Goal: Information Seeking & Learning: Learn about a topic

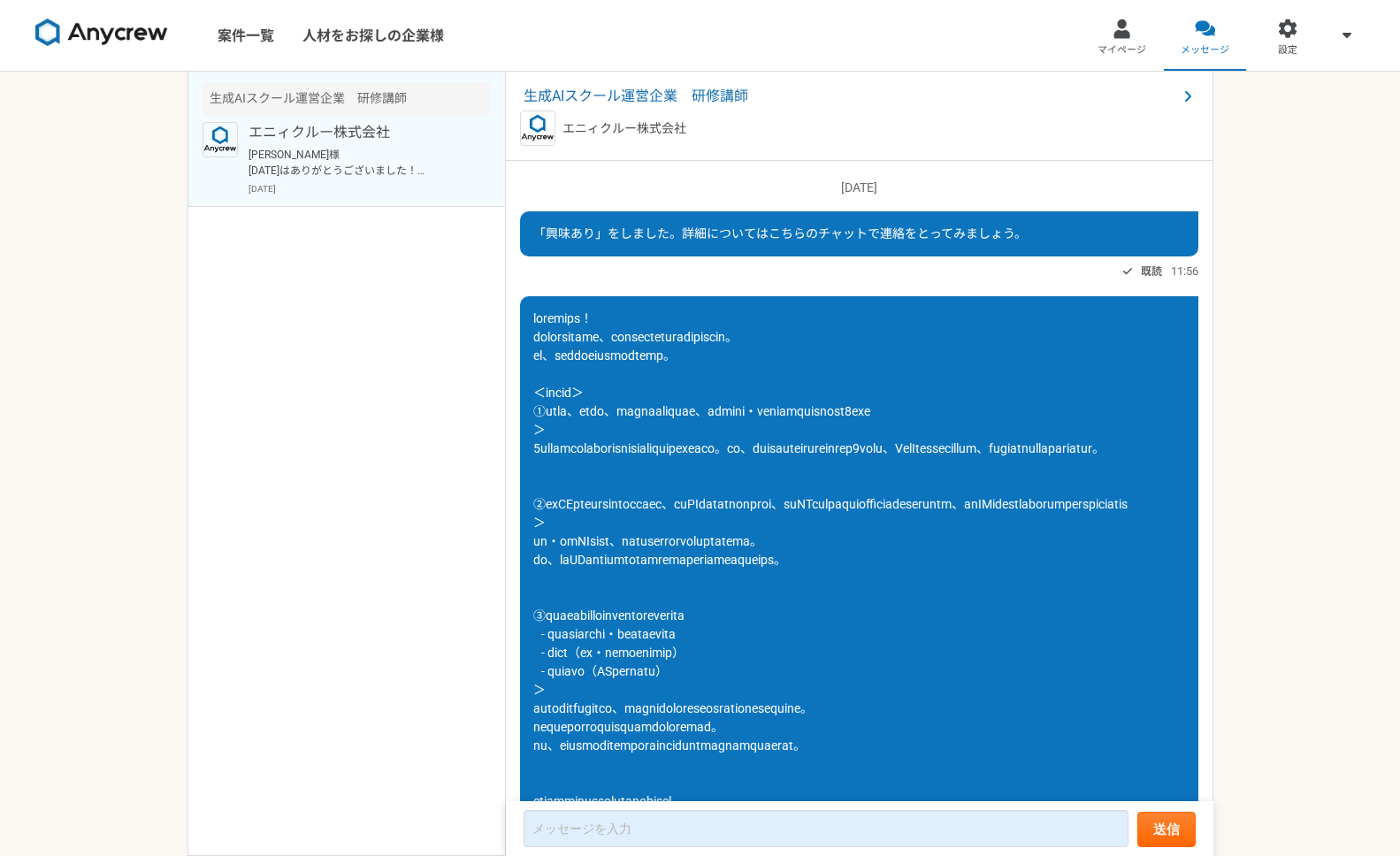
scroll to position [1647, 0]
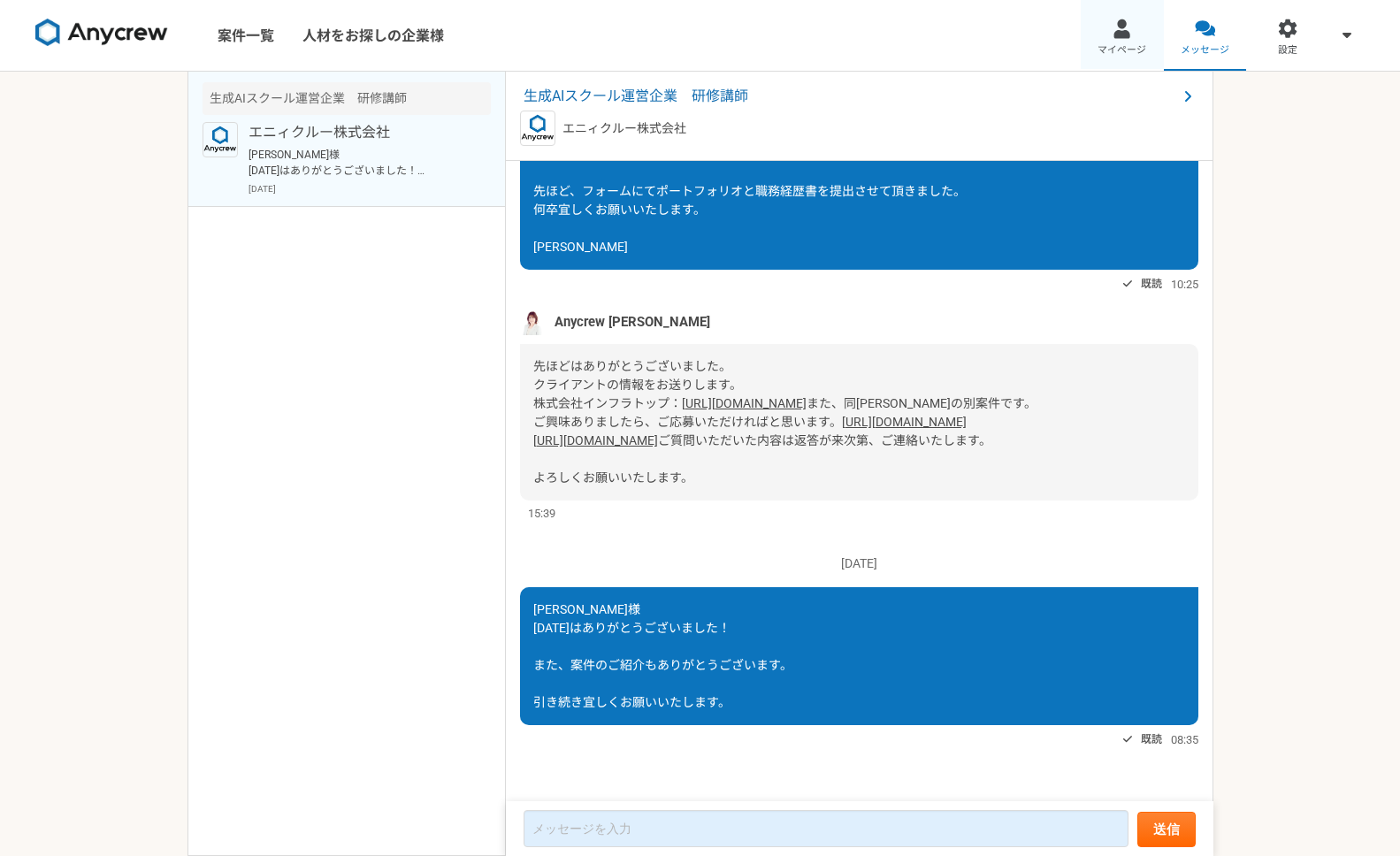
click at [1112, 41] on link "マイページ" at bounding box center [1122, 35] width 83 height 70
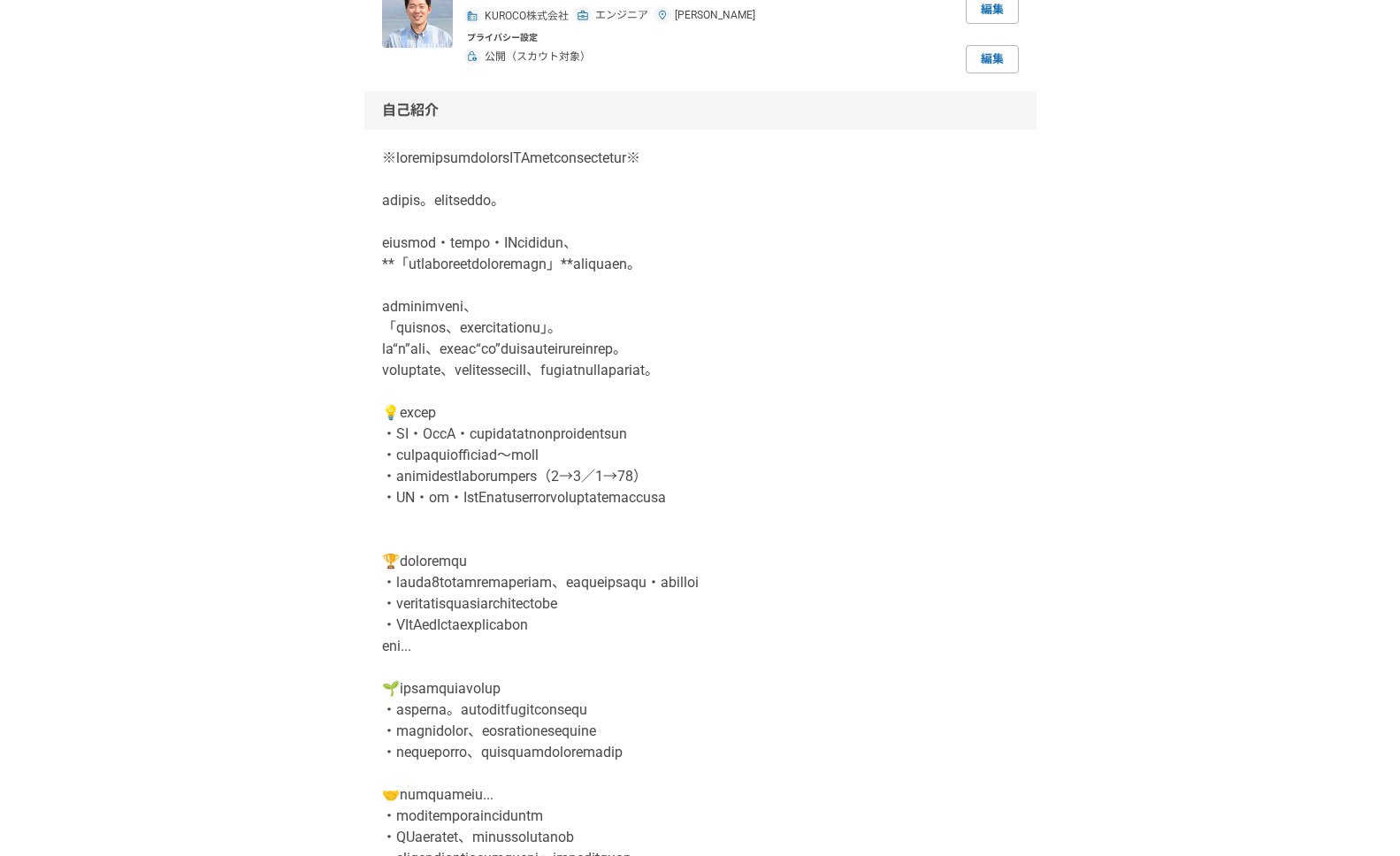
scroll to position [167, 0]
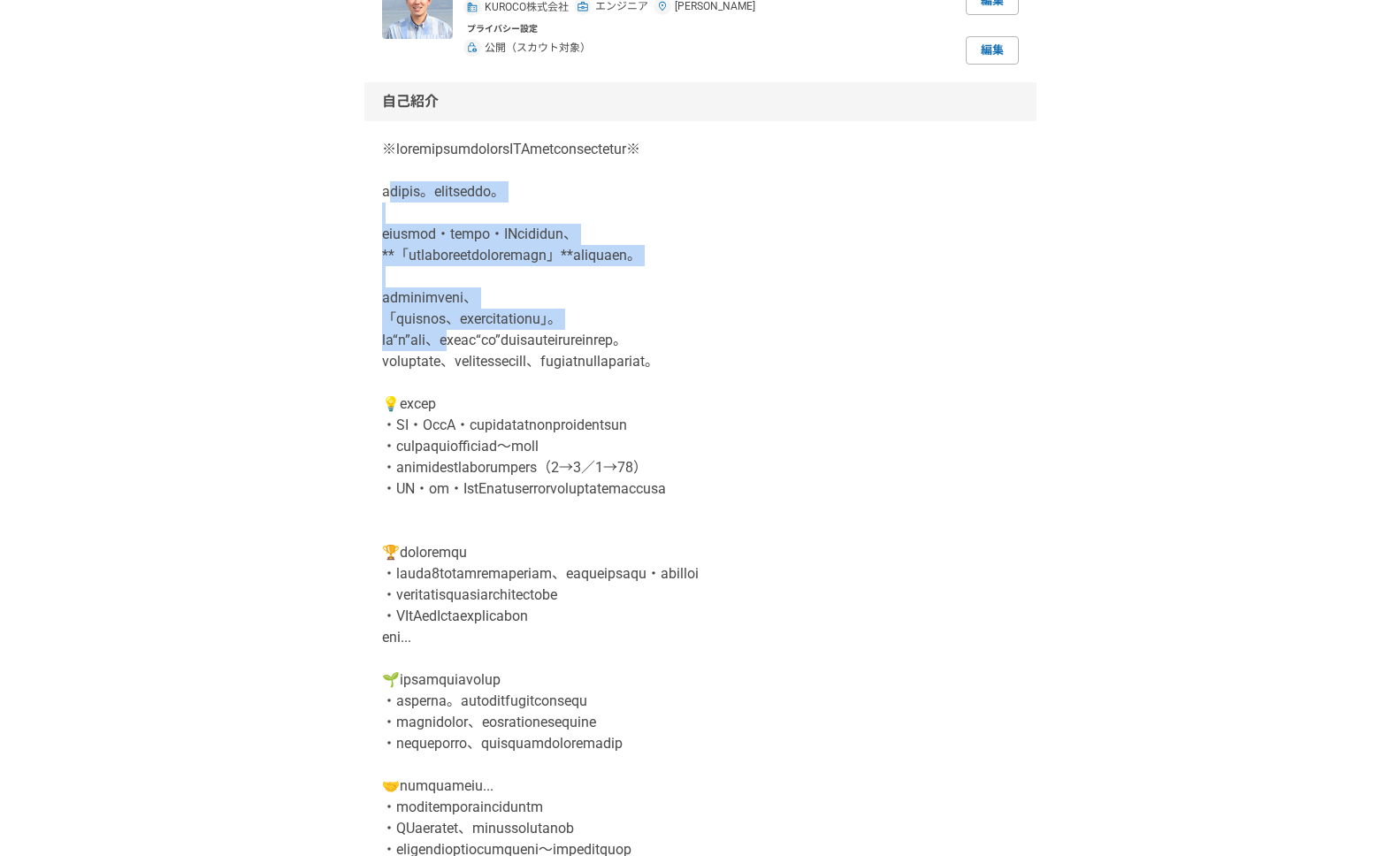
drag, startPoint x: 392, startPoint y: 191, endPoint x: 500, endPoint y: 335, distance: 180.0
click at [500, 335] on p at bounding box center [700, 658] width 636 height 1039
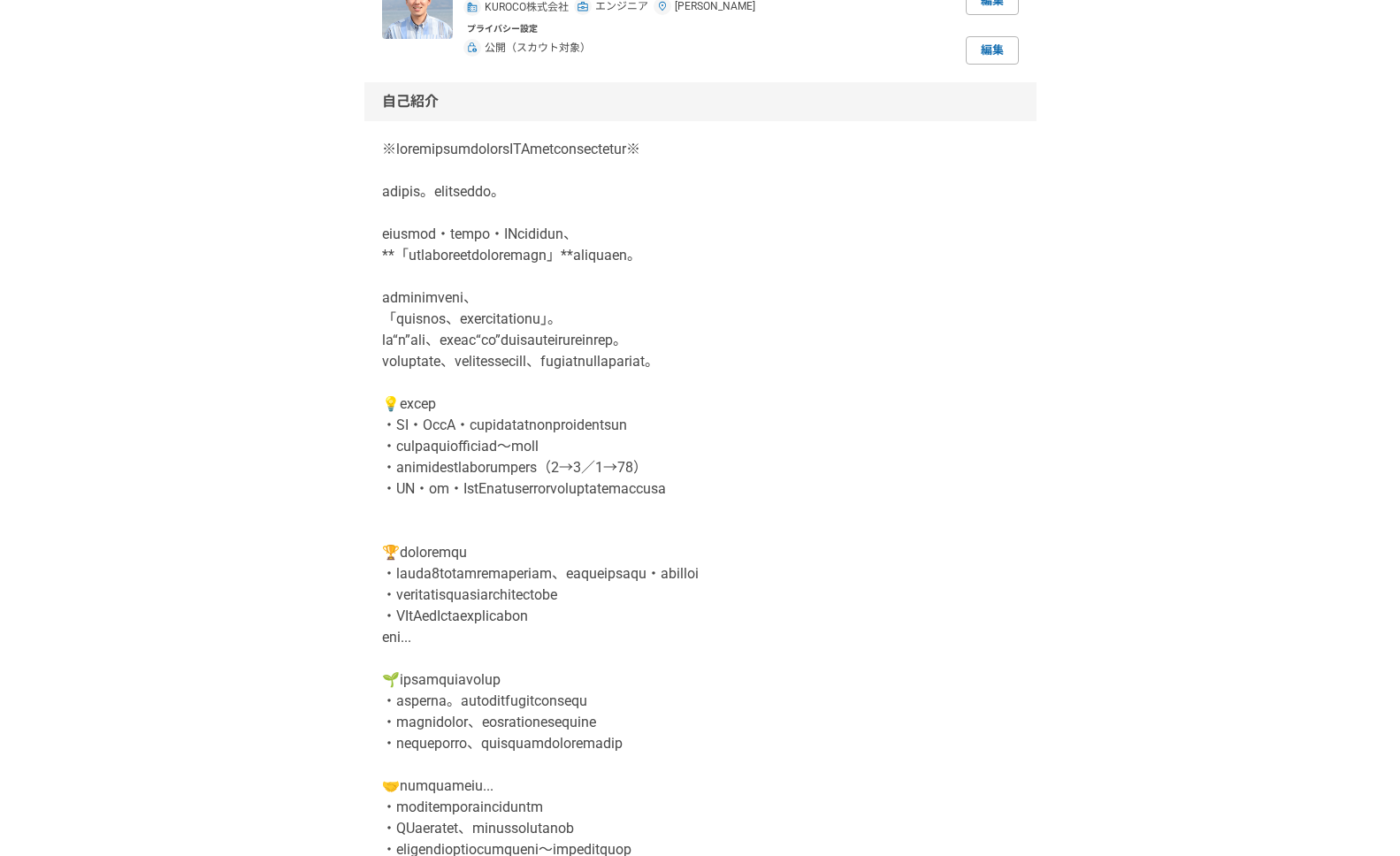
click at [376, 201] on div "自己紹介 編集" at bounding box center [700, 651] width 672 height 1139
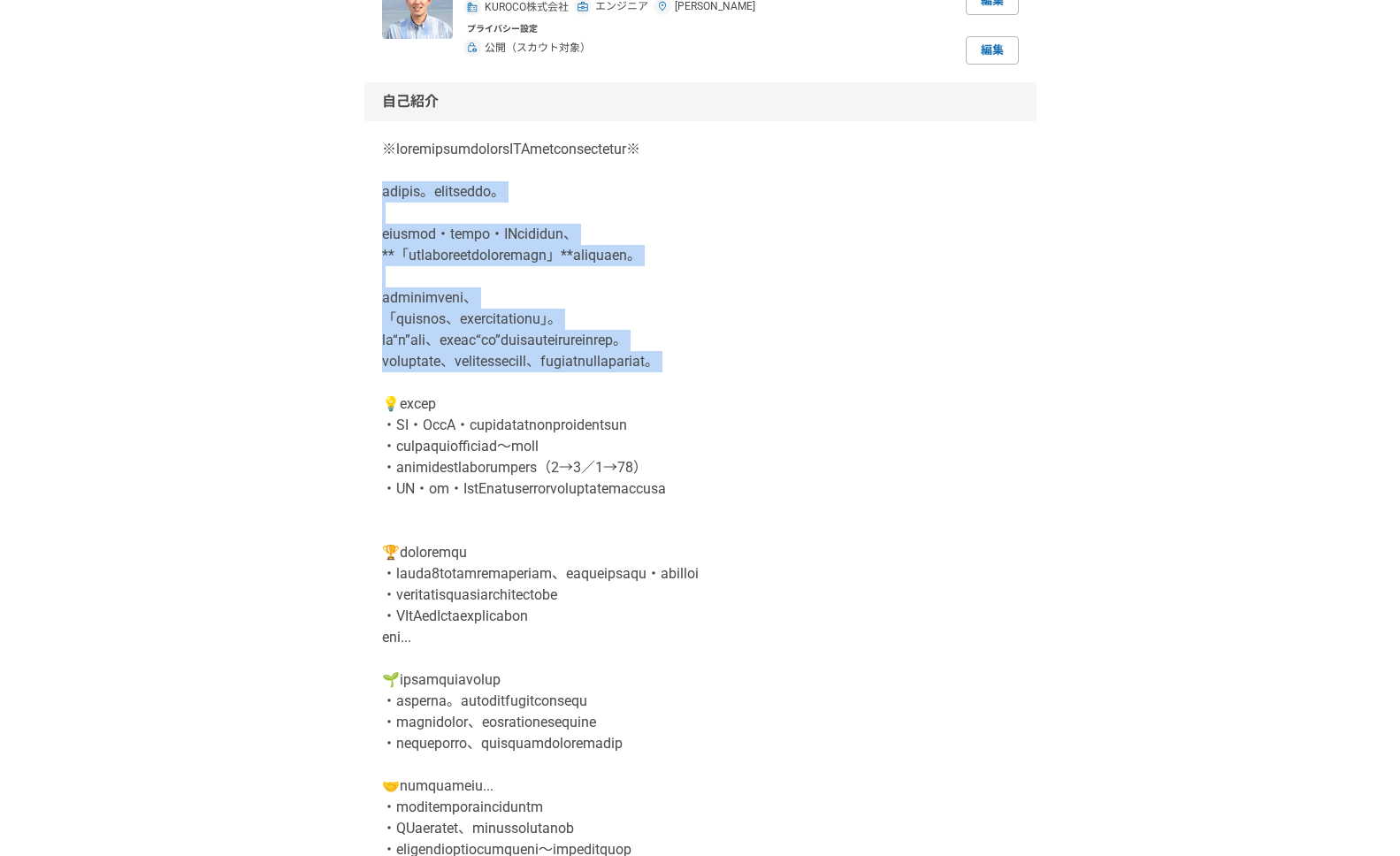
drag, startPoint x: 383, startPoint y: 185, endPoint x: 574, endPoint y: 377, distance: 270.8
click at [574, 377] on p at bounding box center [700, 658] width 636 height 1039
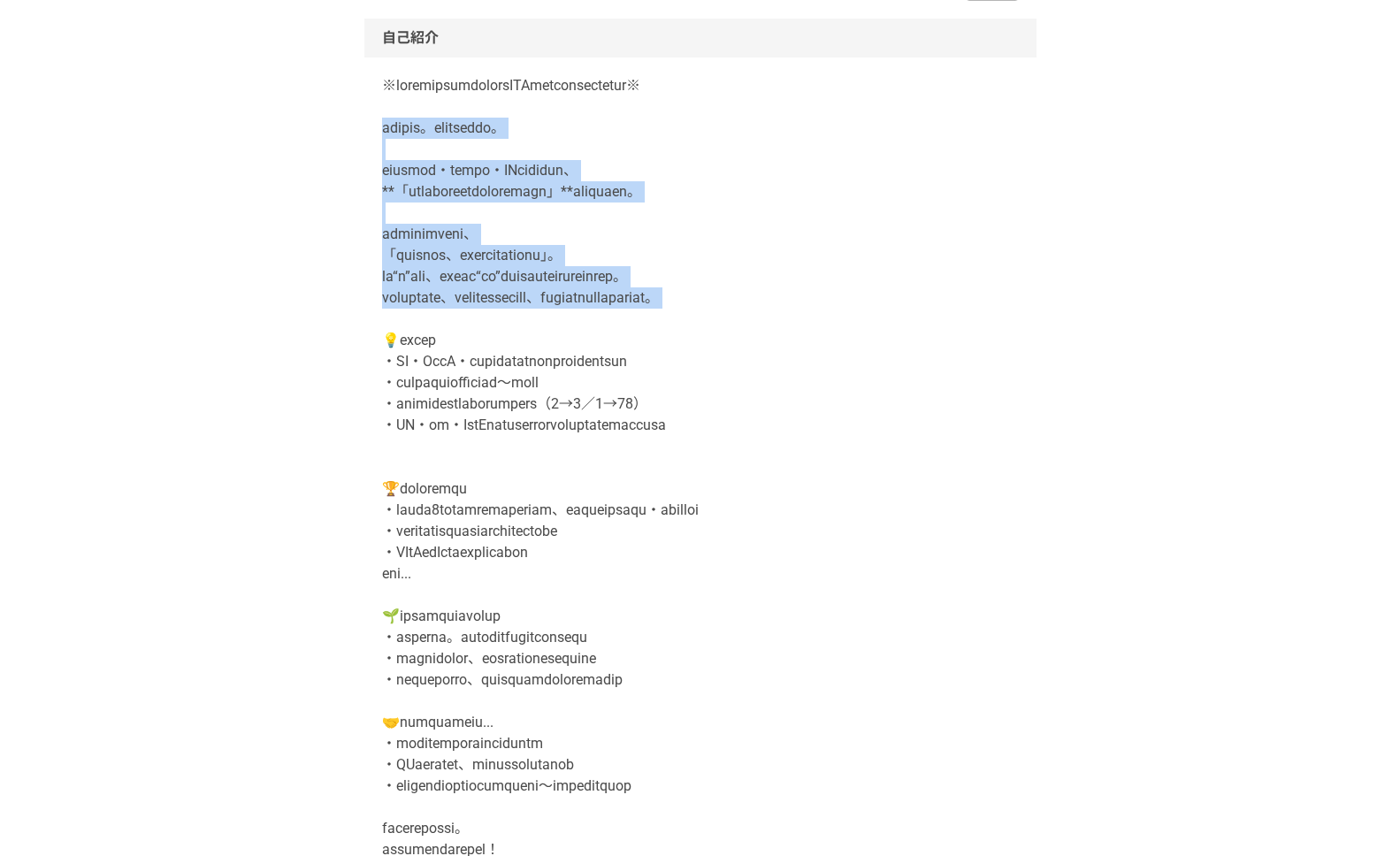
scroll to position [234, 0]
click at [444, 190] on p at bounding box center [700, 592] width 636 height 1039
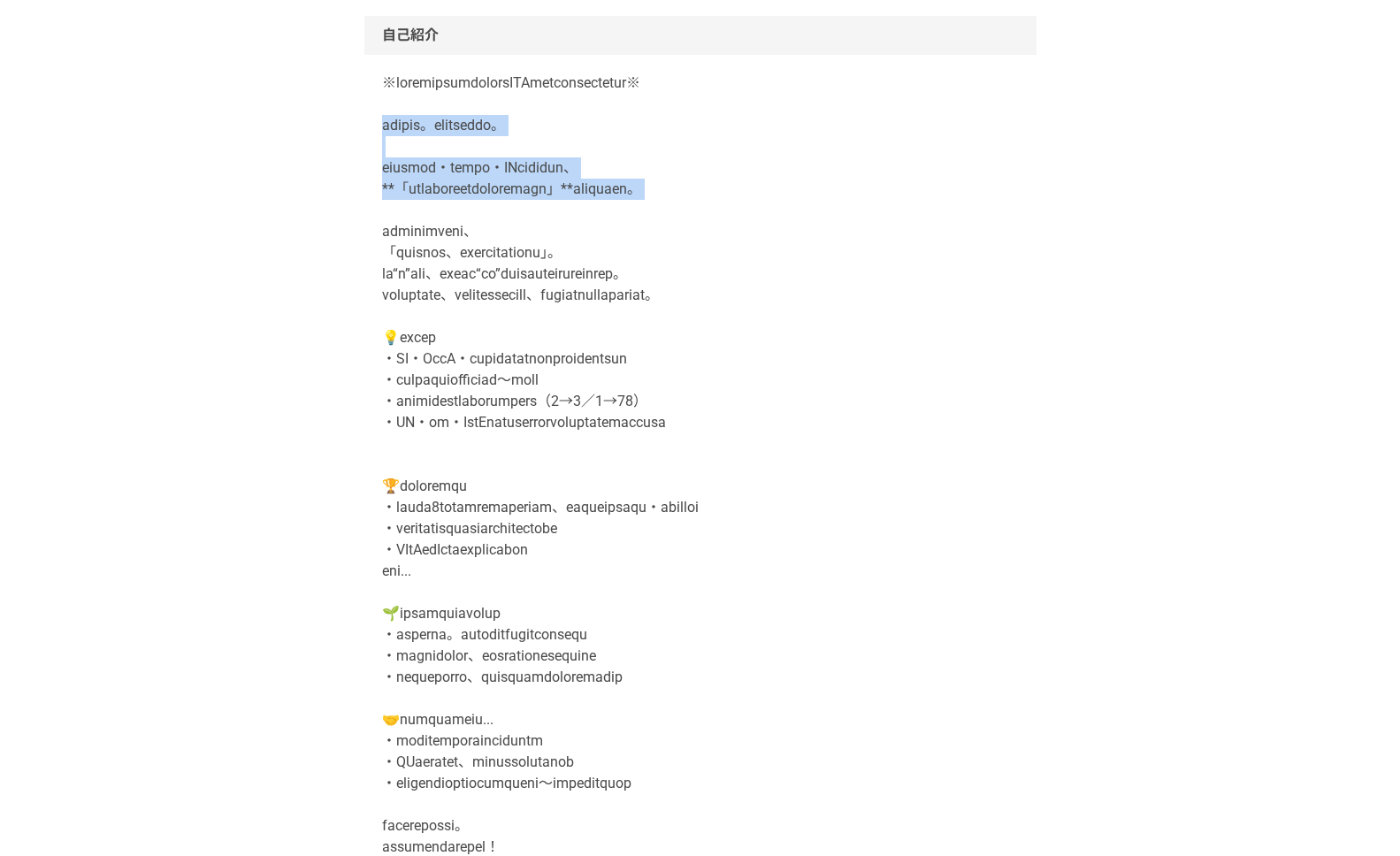
drag, startPoint x: 383, startPoint y: 121, endPoint x: 969, endPoint y: 218, distance: 594.0
click at [963, 207] on p at bounding box center [700, 592] width 636 height 1039
copy p "はじめまして。[PERSON_NAME]と申します。 マーケティング・データ分析・AIなどを活かして、 **「なるべく最短距離で成果に導く仕組みづくり」**を…"
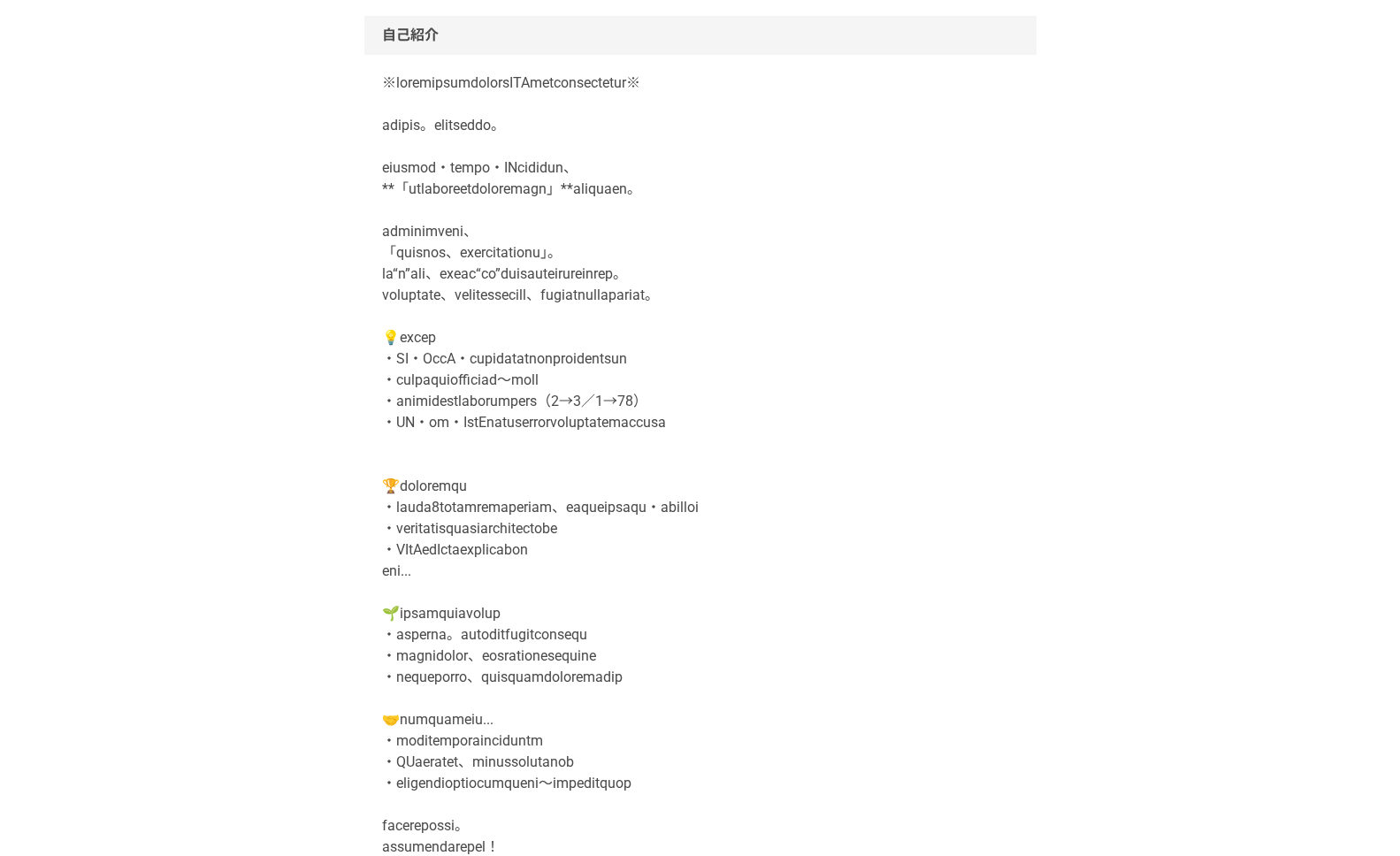
drag, startPoint x: 560, startPoint y: 309, endPoint x: 401, endPoint y: 166, distance: 213.8
click at [559, 308] on p at bounding box center [700, 592] width 636 height 1039
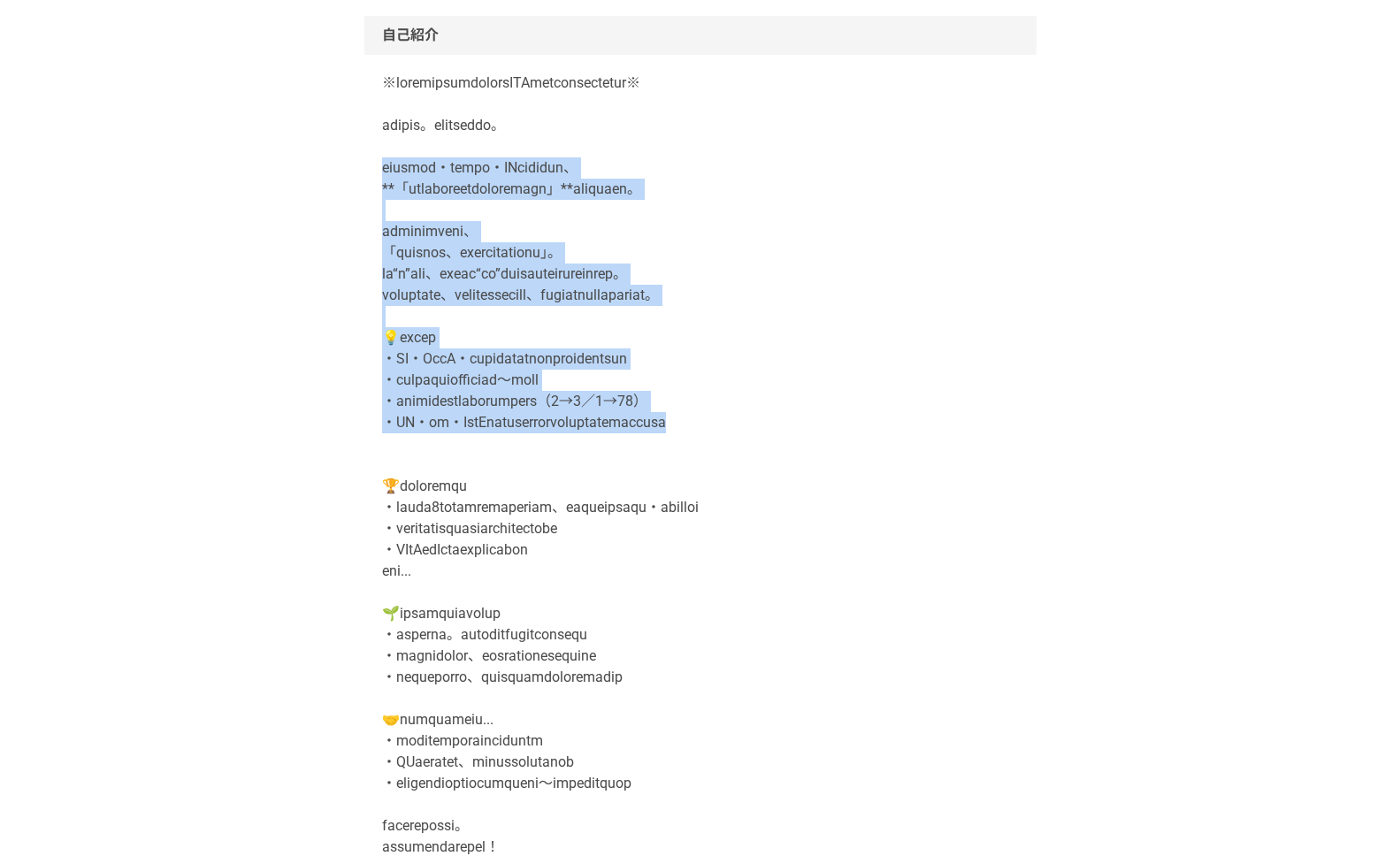
drag, startPoint x: 381, startPoint y: 164, endPoint x: 955, endPoint y: 415, distance: 626.5
click at [955, 415] on p at bounding box center [700, 592] width 636 height 1039
copy p "マーケティング・データ分析・AIなどを活かして、 **「なるべく最短距離で成果に導く仕組みづくり」**を支援しています。 特に大切にしているのは、 「お客様の…"
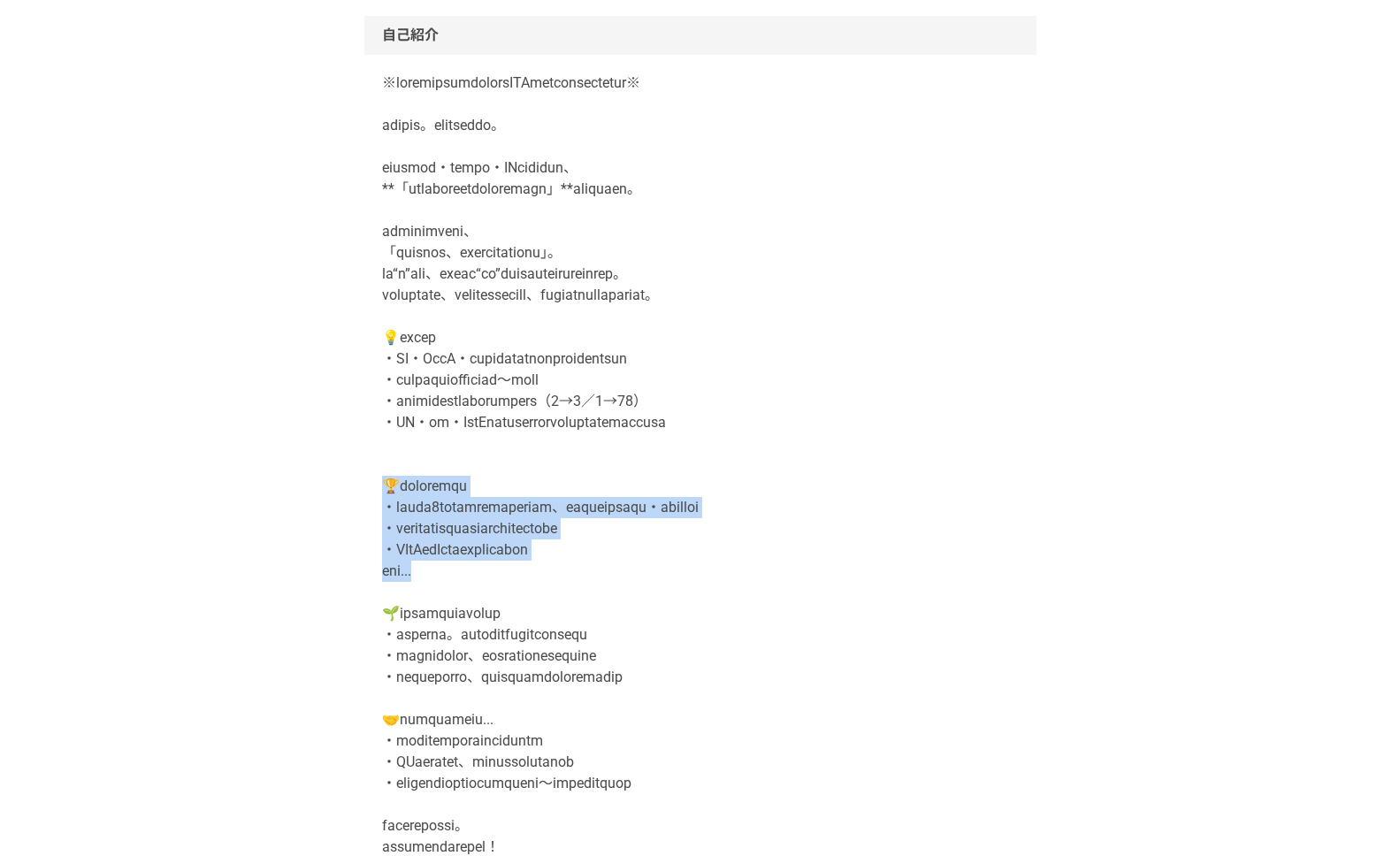
drag, startPoint x: 385, startPoint y: 483, endPoint x: 578, endPoint y: 566, distance: 210.1
click at [578, 566] on p at bounding box center [700, 592] width 636 height 1039
copy p "これまでの主な経歴 ・年間売上を2倍に伸ばしたデータ分析企業にて、執行役員として事業戦略・組織改革を推進 ・上場企業の副社長直下での新規プロジェクト立ち上げ支…"
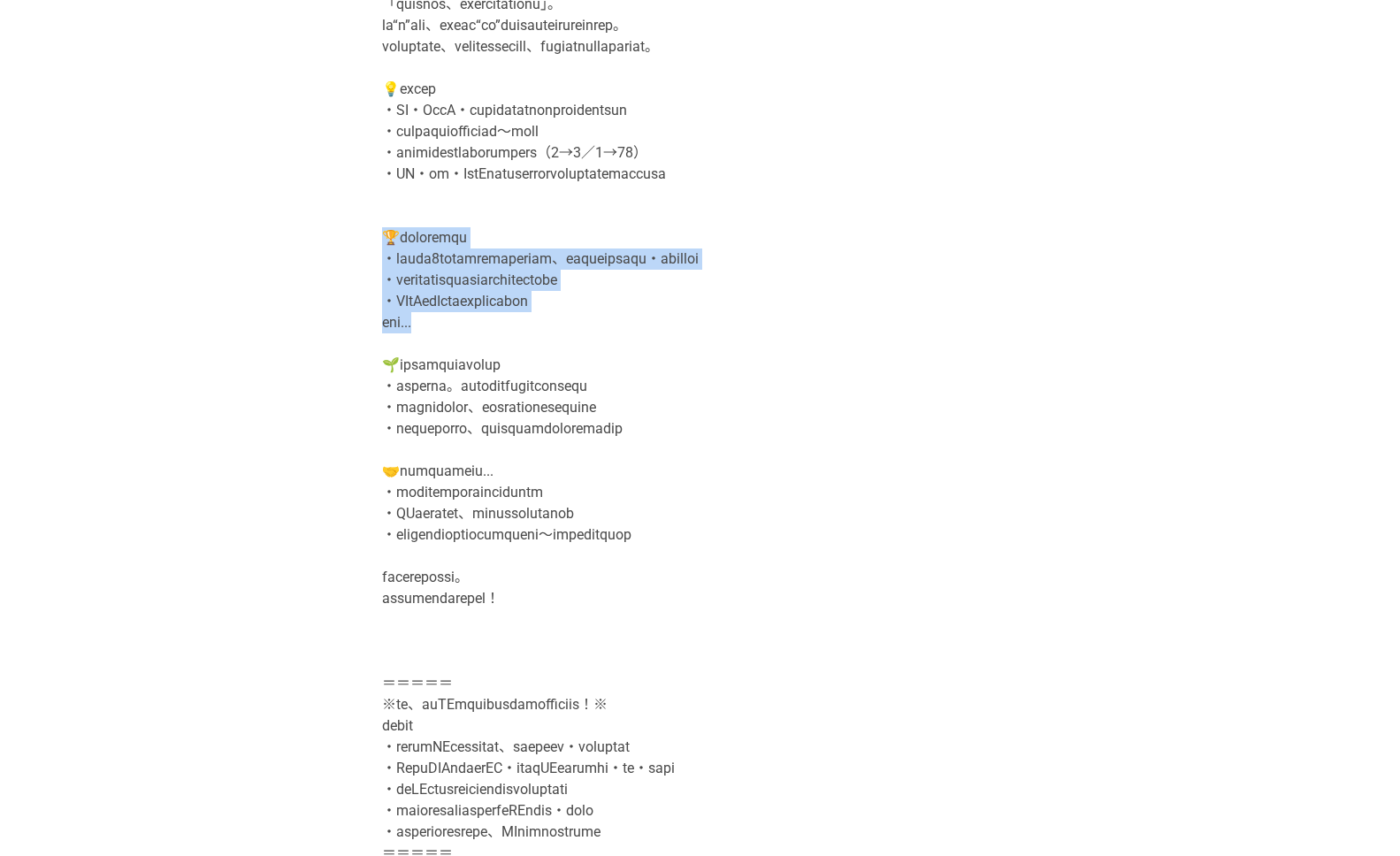
scroll to position [499, 0]
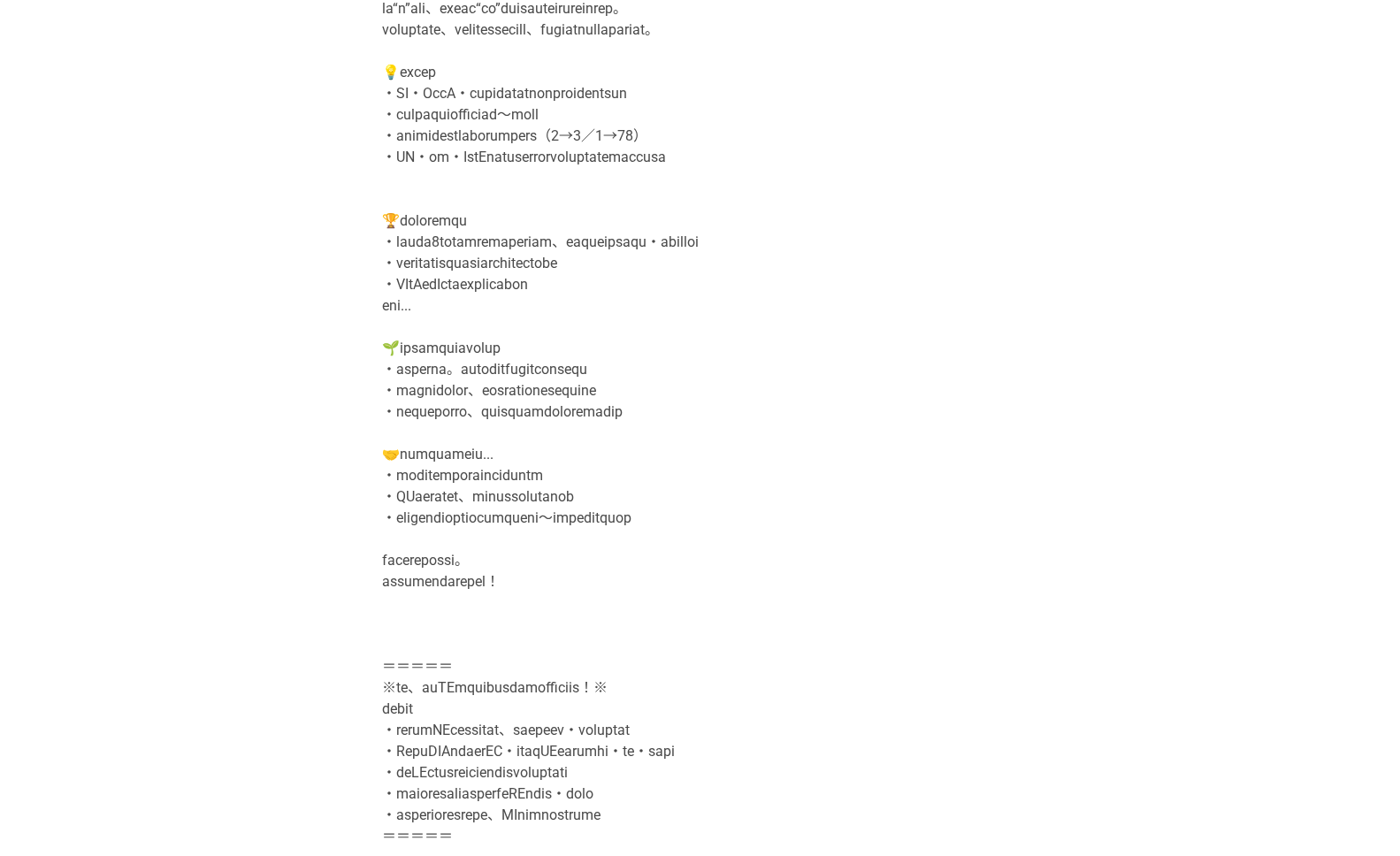
click at [789, 477] on p at bounding box center [700, 326] width 636 height 1039
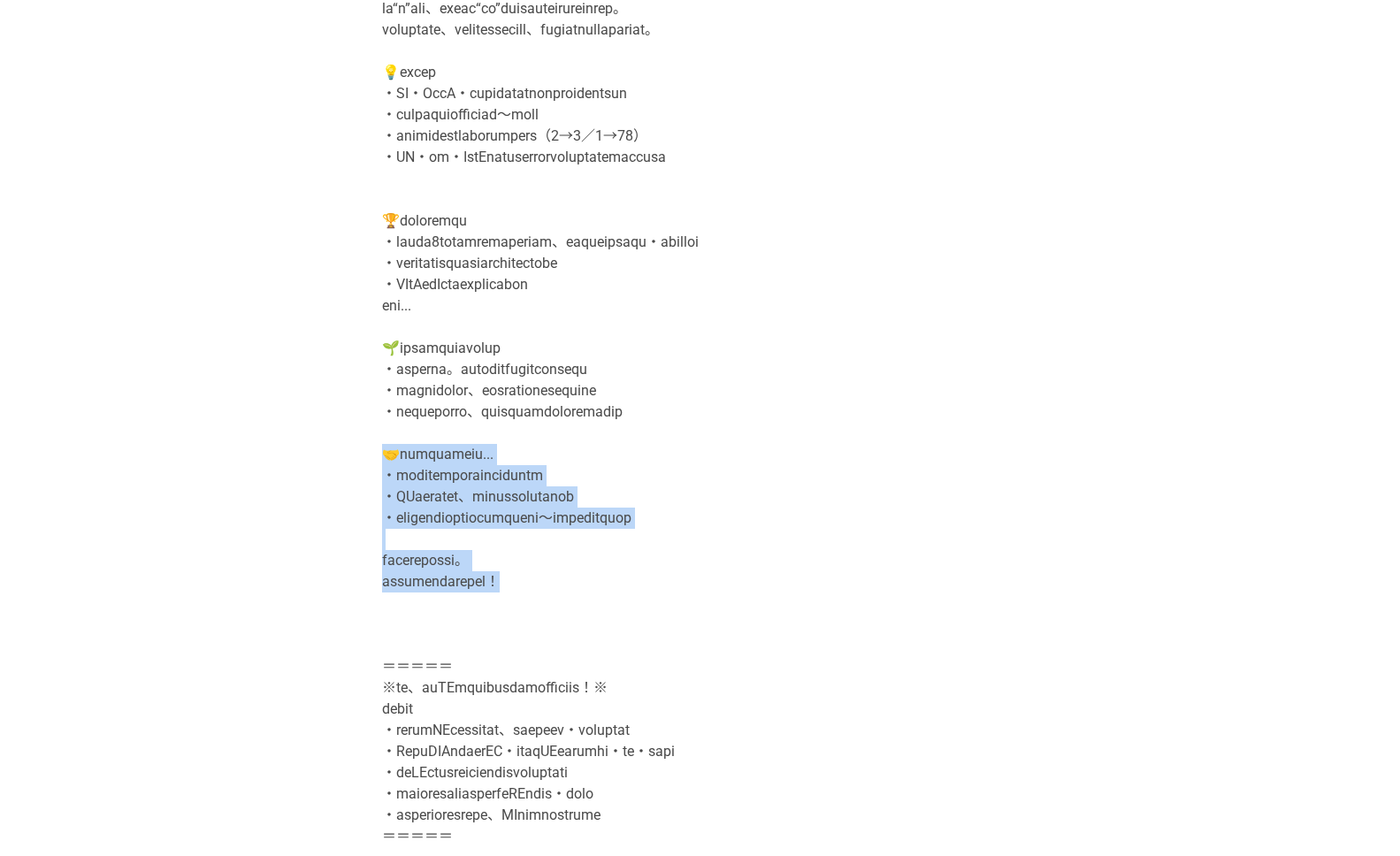
copy p "なお悩みがあれば... ・マーケティングやデータ分析の右腕がほしい ・AIや動画活用など、次の一手を一緒に考えてほしい ・スモールチームで立ち上げフェーズの戦…"
drag, startPoint x: 383, startPoint y: 456, endPoint x: 962, endPoint y: 532, distance: 584.0
click at [961, 534] on p at bounding box center [700, 326] width 636 height 1039
copy p "なお悩みがあれば... ・マーケティングやデータ分析の右腕がほしい ・AIや動画活用など、次の一手を一緒に考えてほしい ・スモールチームで立ち上げフェーズの戦…"
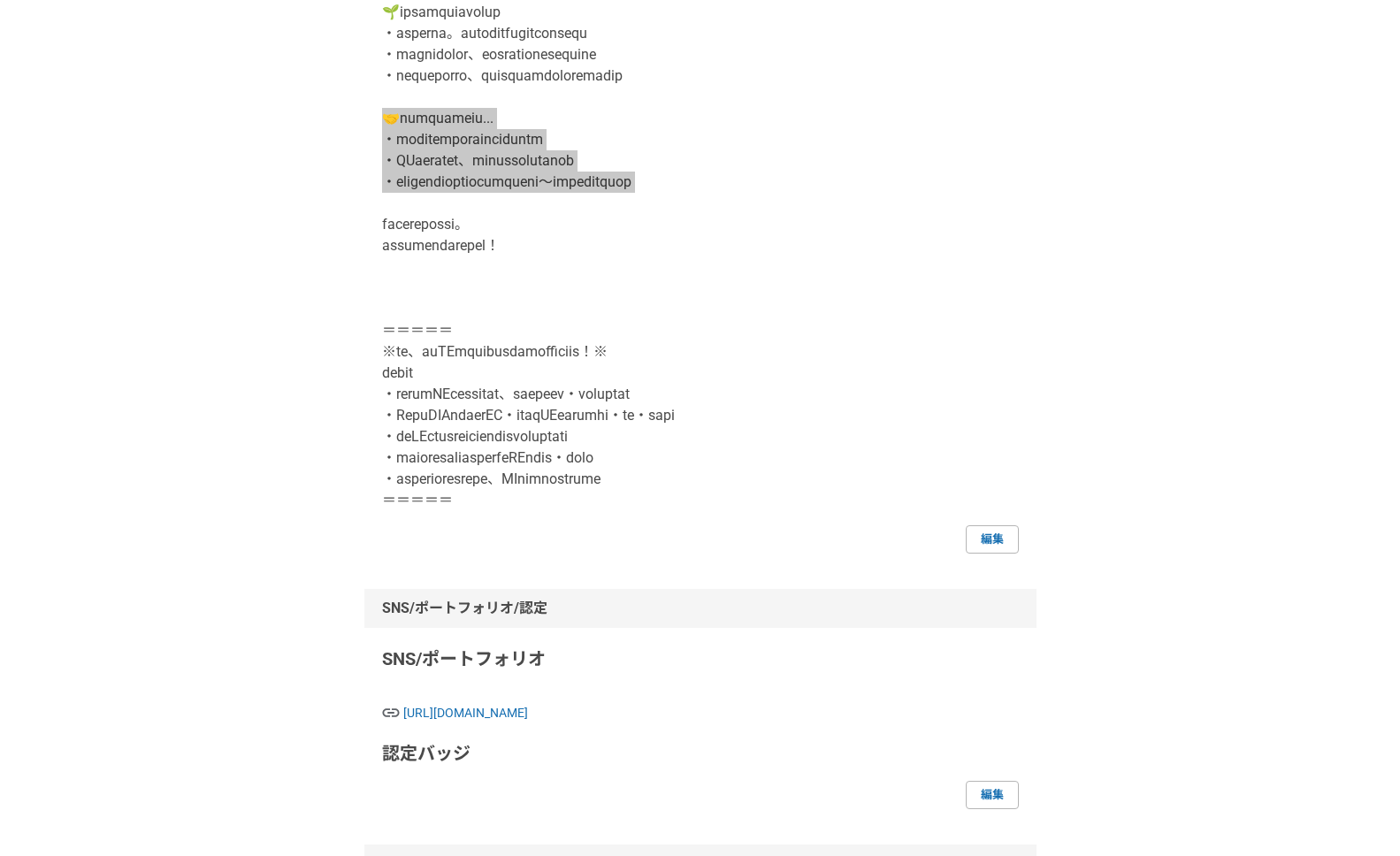
scroll to position [838, 0]
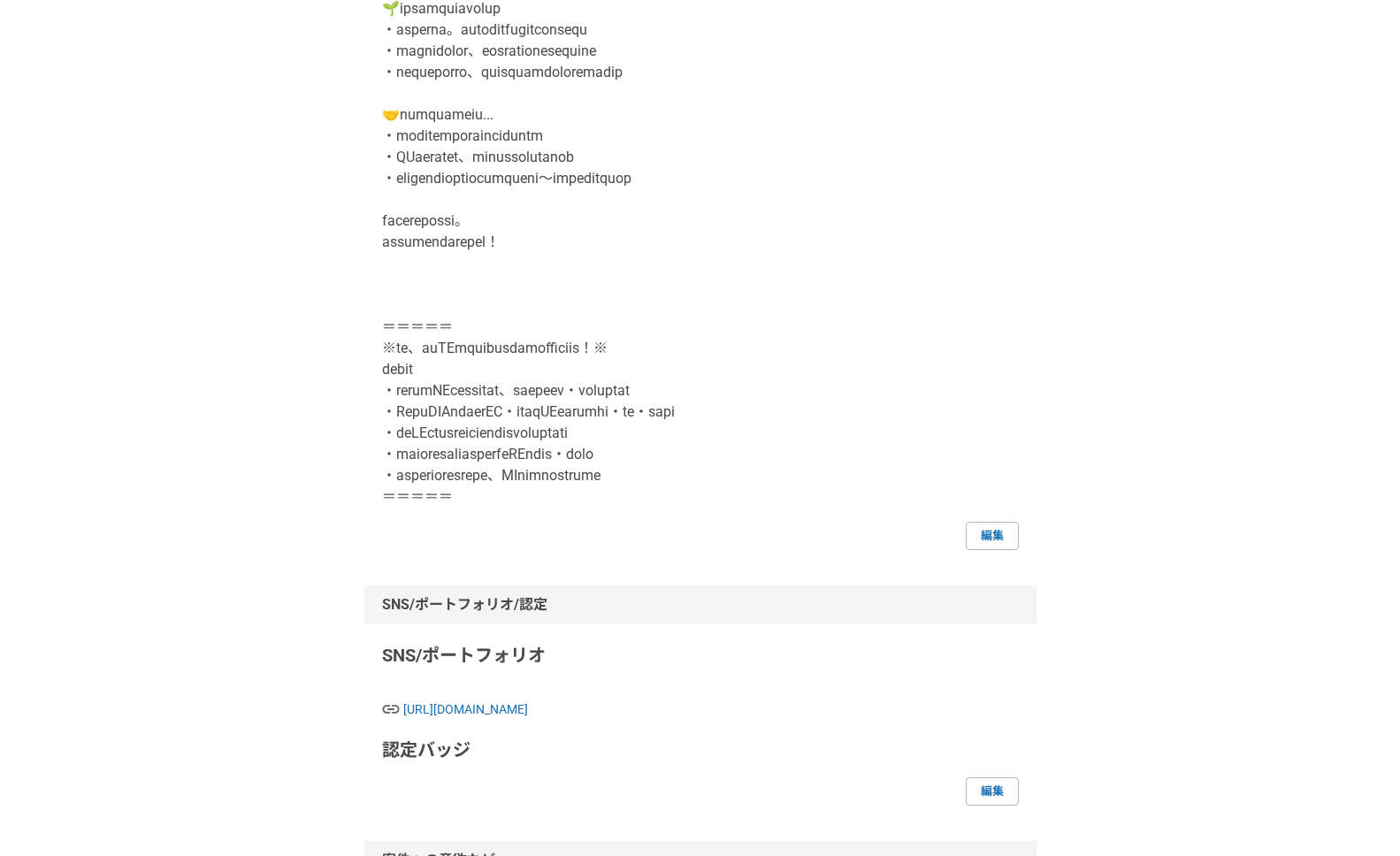
drag, startPoint x: 563, startPoint y: 395, endPoint x: 459, endPoint y: 362, distance: 109.1
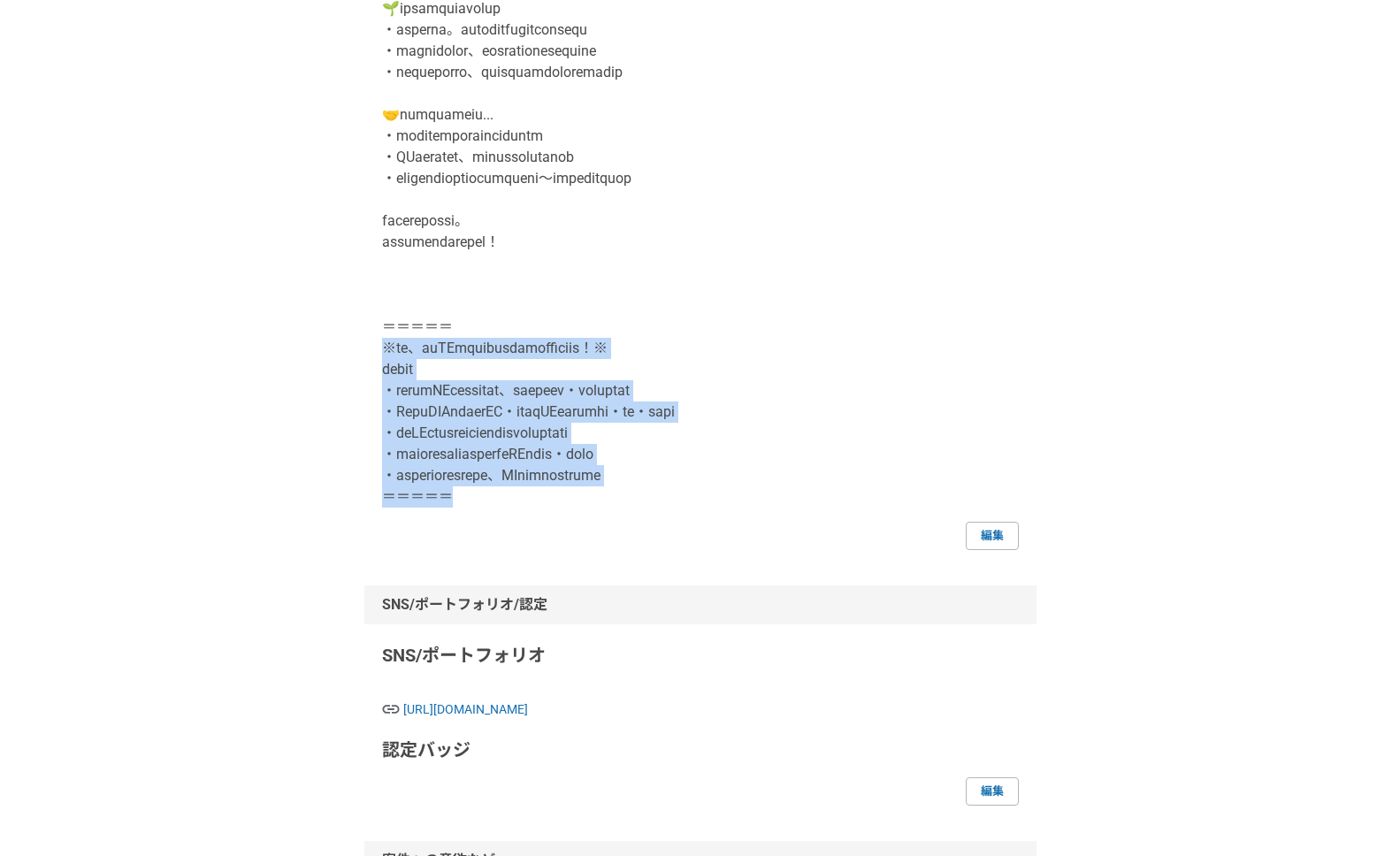
copy p "生成AIに関する事業支援に力を入れております！※ ーーーーー ・国内最大のAIスクールに所属し、常に最新の技術・事例をインプット ・ChatGPTや動画生成A…"
drag, startPoint x: 384, startPoint y: 348, endPoint x: 827, endPoint y: 489, distance: 464.9
copy p "＝ ※現在、生成AIに関する事業支援に力を入れております！※ ーーーーー ・国内最大のAIスクールに所属し、常に最新の技術・事例をインプット ・ChatGPT…"
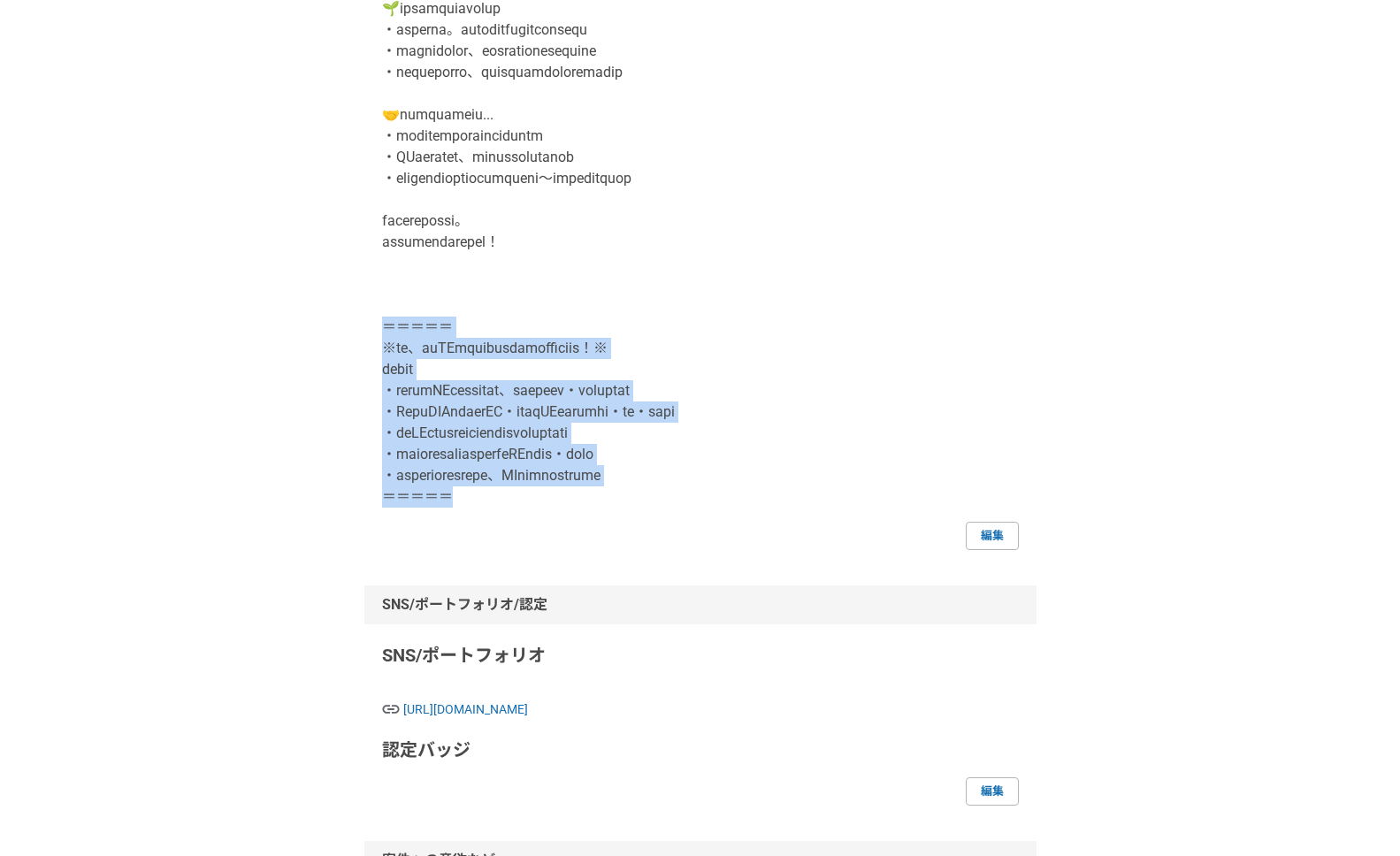
drag, startPoint x: 378, startPoint y: 325, endPoint x: 704, endPoint y: 489, distance: 364.9
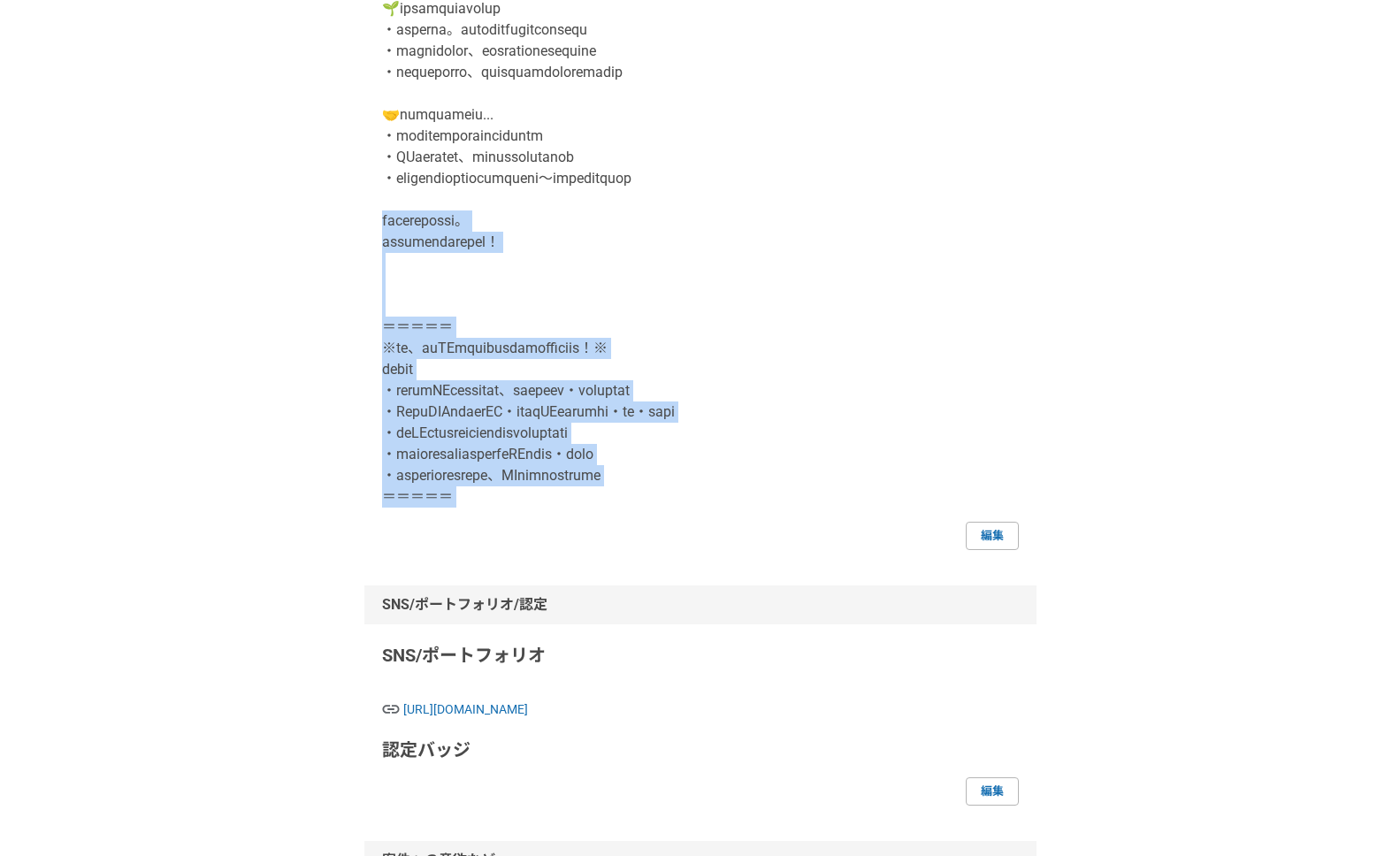
drag, startPoint x: 437, startPoint y: 251, endPoint x: 1116, endPoint y: 468, distance: 712.8
click at [734, 540] on div "編集" at bounding box center [700, 9] width 636 height 1082
copy p "でも大歓迎です。 まずはお気軽にご連絡ください！ ＝＝＝＝＝ ※現在、生成AIに関する事業支援に力を入れております！※ ーーーーー ・国内最大のAIスクールに…"
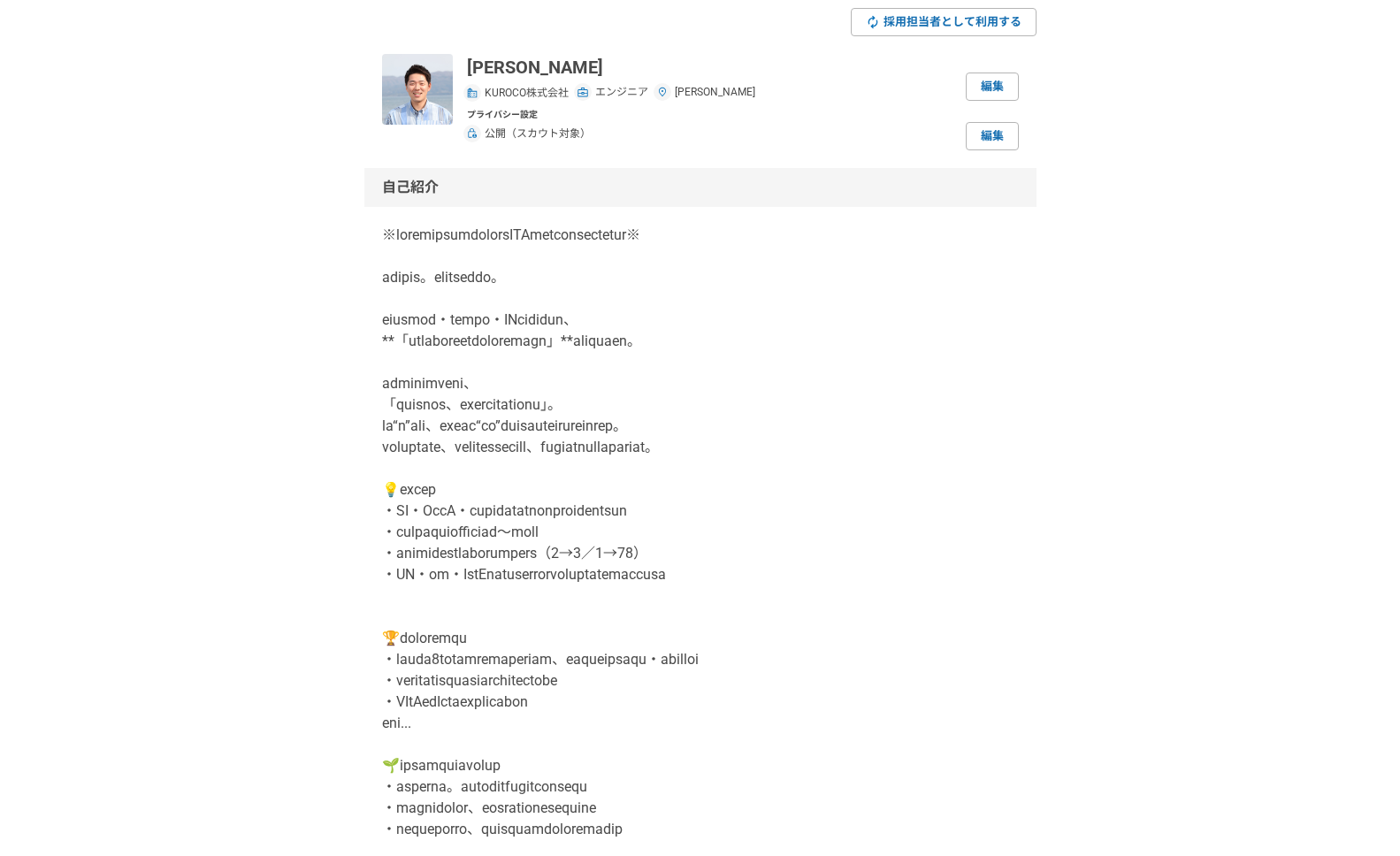
scroll to position [90, 0]
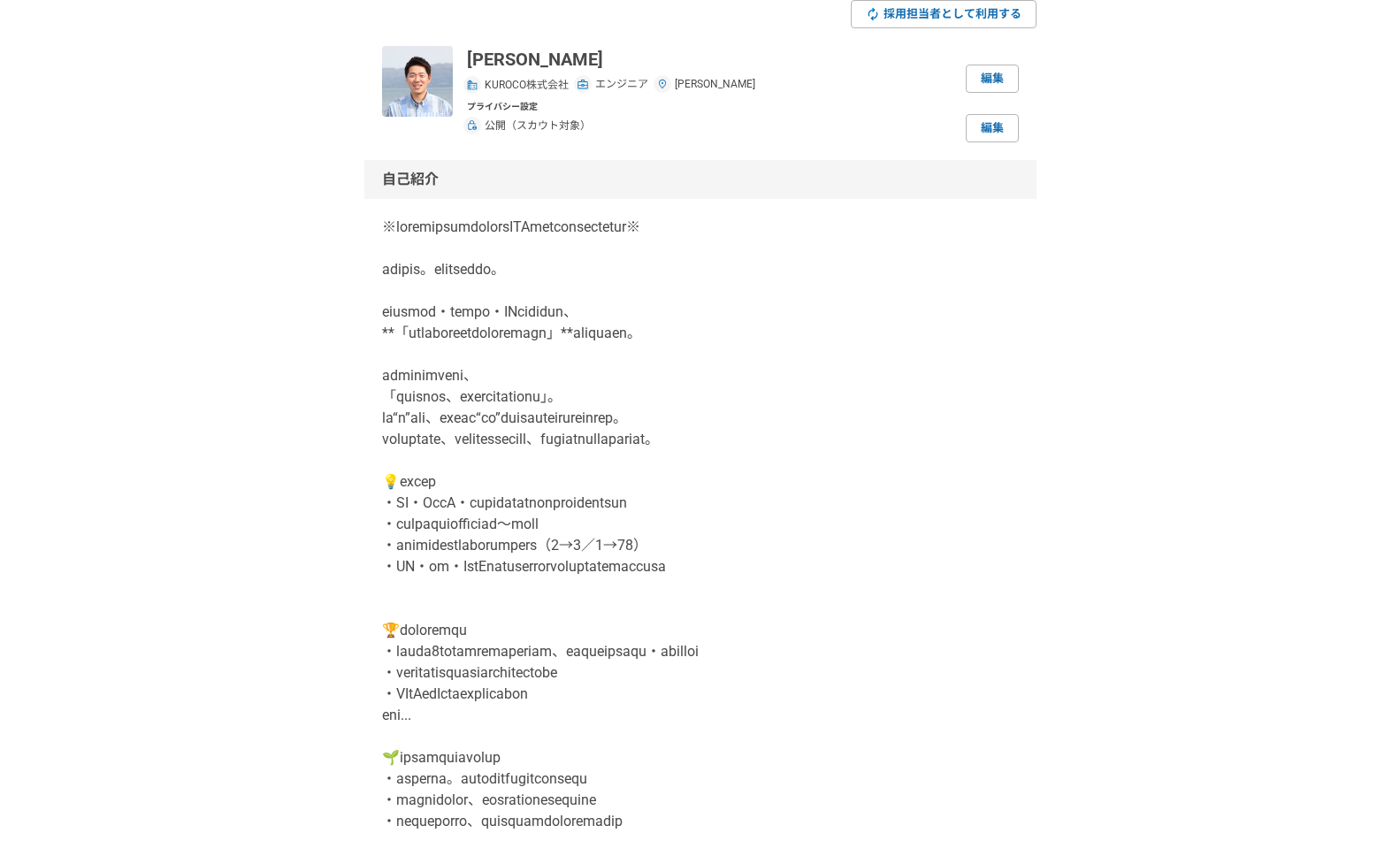
click at [457, 263] on p at bounding box center [700, 735] width 636 height 1039
drag, startPoint x: 383, startPoint y: 268, endPoint x: 795, endPoint y: 268, distance: 412.0
click at [765, 268] on p at bounding box center [700, 735] width 636 height 1039
copy p "はじめまして。[PERSON_NAME]と申します。"
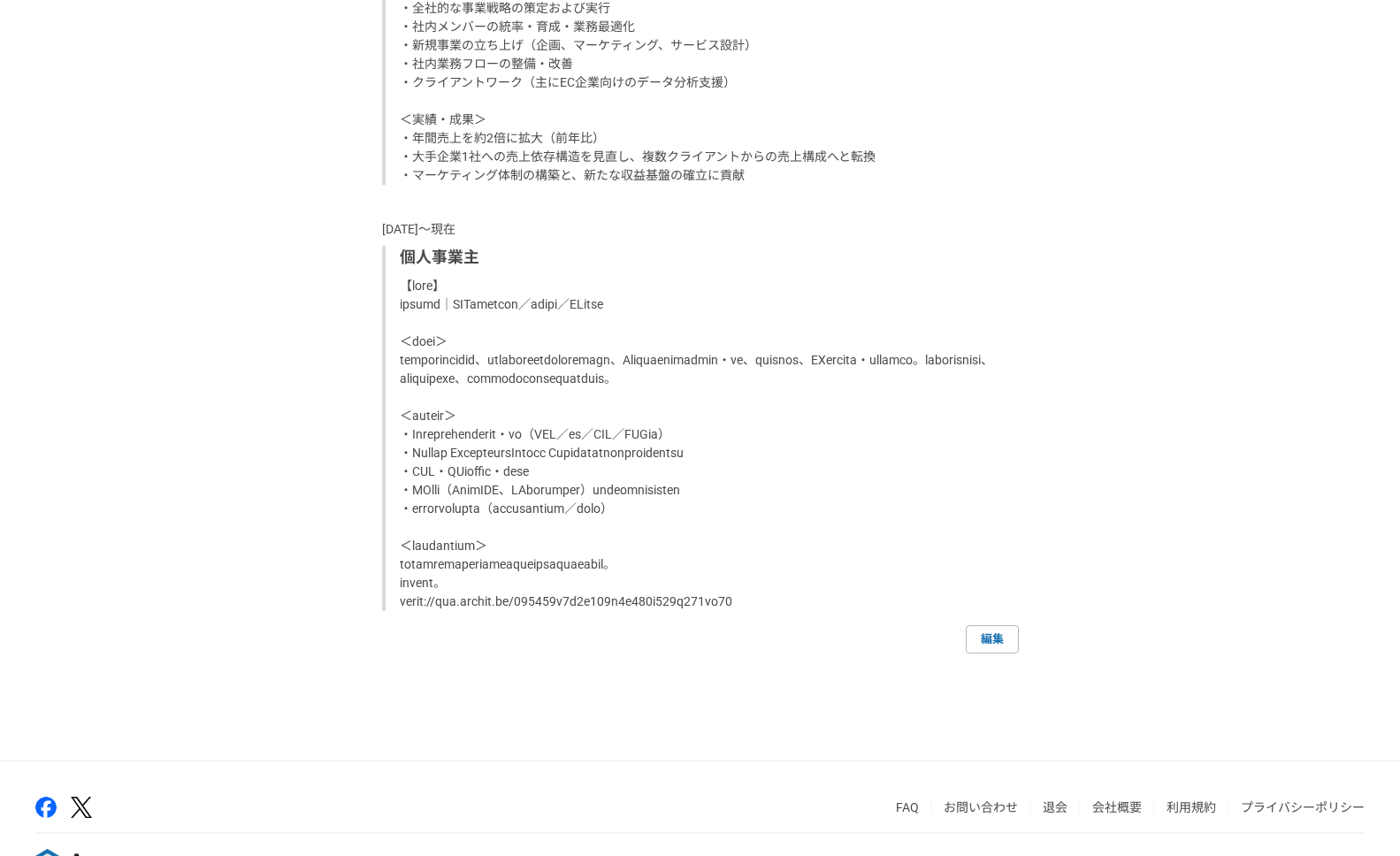
scroll to position [2495, 0]
click at [437, 392] on p at bounding box center [702, 442] width 604 height 334
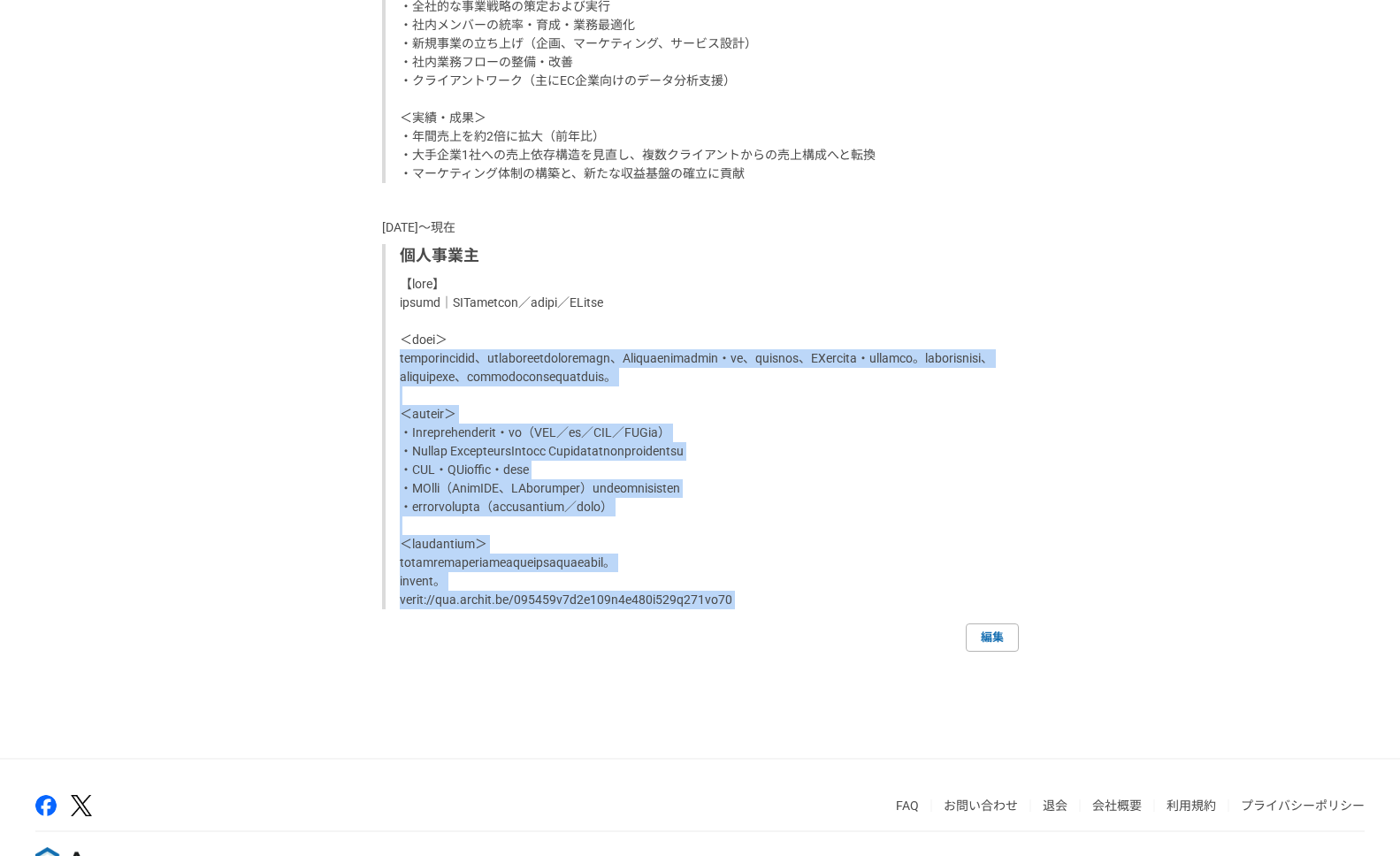
drag, startPoint x: 398, startPoint y: 375, endPoint x: 854, endPoint y: 649, distance: 532.0
click at [854, 649] on div "[DATE]〜[DATE] KUROCO株式会社 執行役員 【職務経歴】 KUROCO株式会社 執行役員 ＜業務概要＞ 中小企業を対象としたデータ分析支援を行…" at bounding box center [700, 198] width 636 height 906
copy p "中小企業からスタートアップ、個人事業主まで幅広いクライアントを対象に、Webマーケティング戦略の立案・実行、データ分析支援、AIツールの導入・活用支援を提供。…"
click at [576, 609] on p at bounding box center [702, 442] width 604 height 334
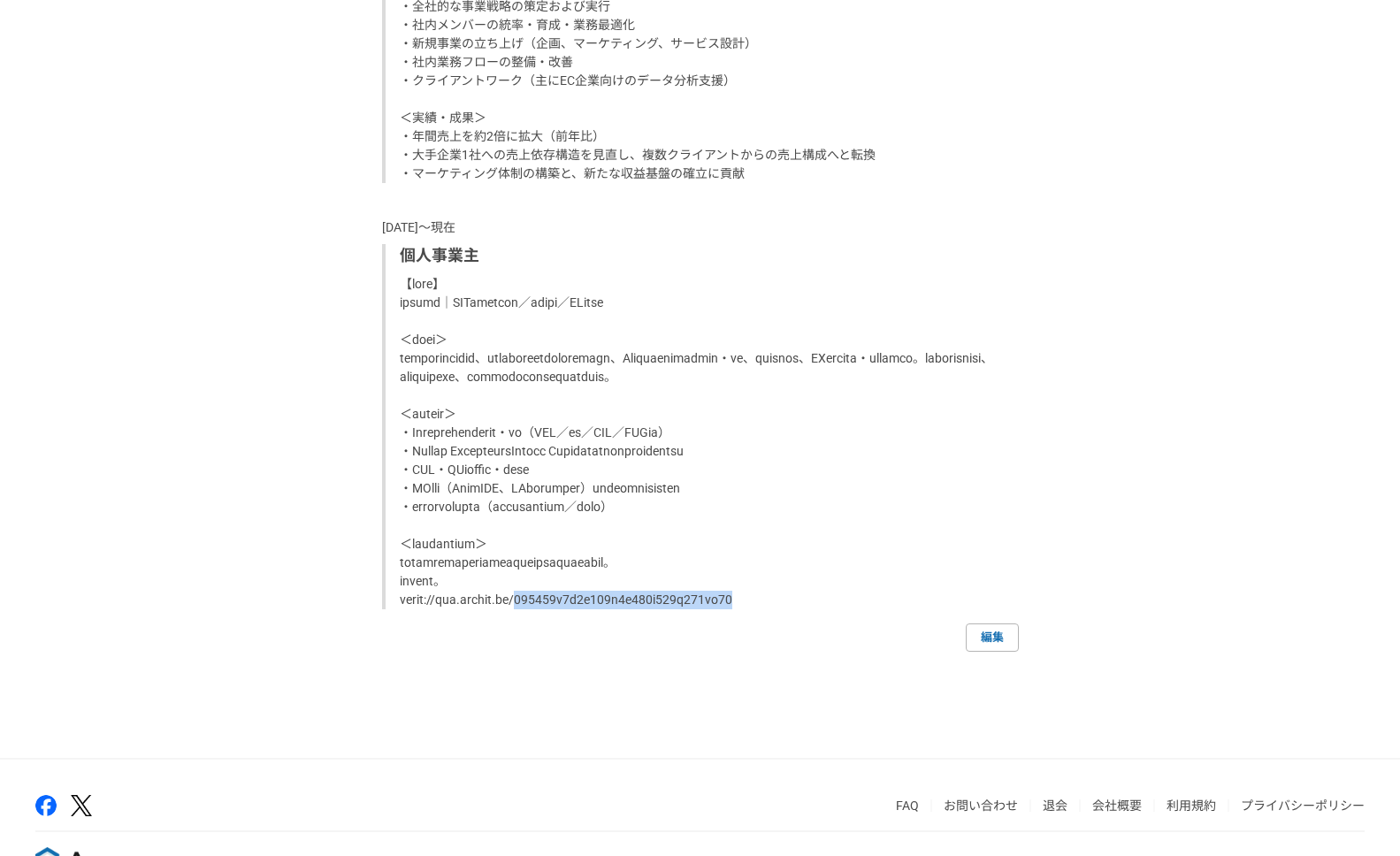
click at [577, 609] on p at bounding box center [702, 442] width 604 height 334
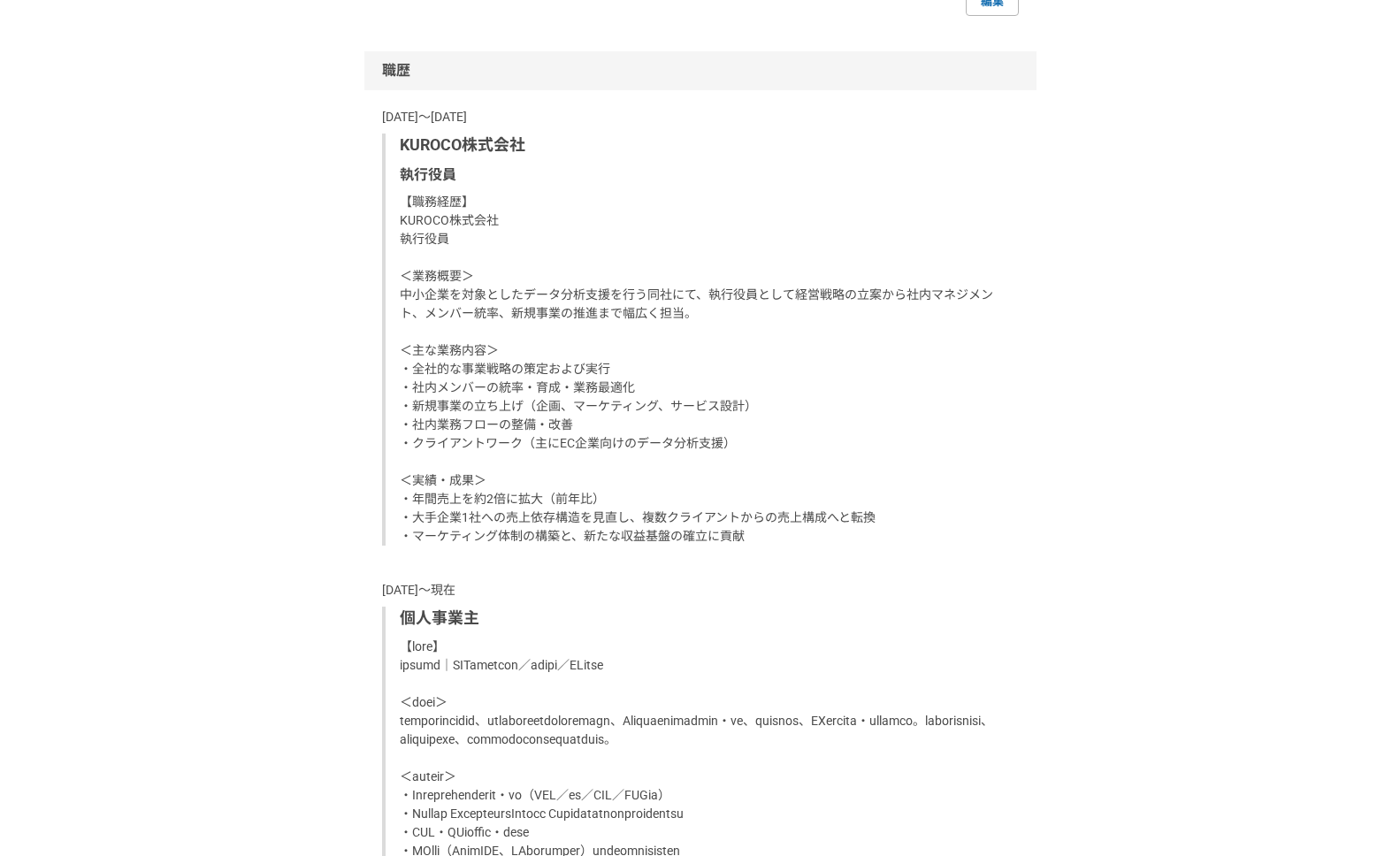
scroll to position [2129, 0]
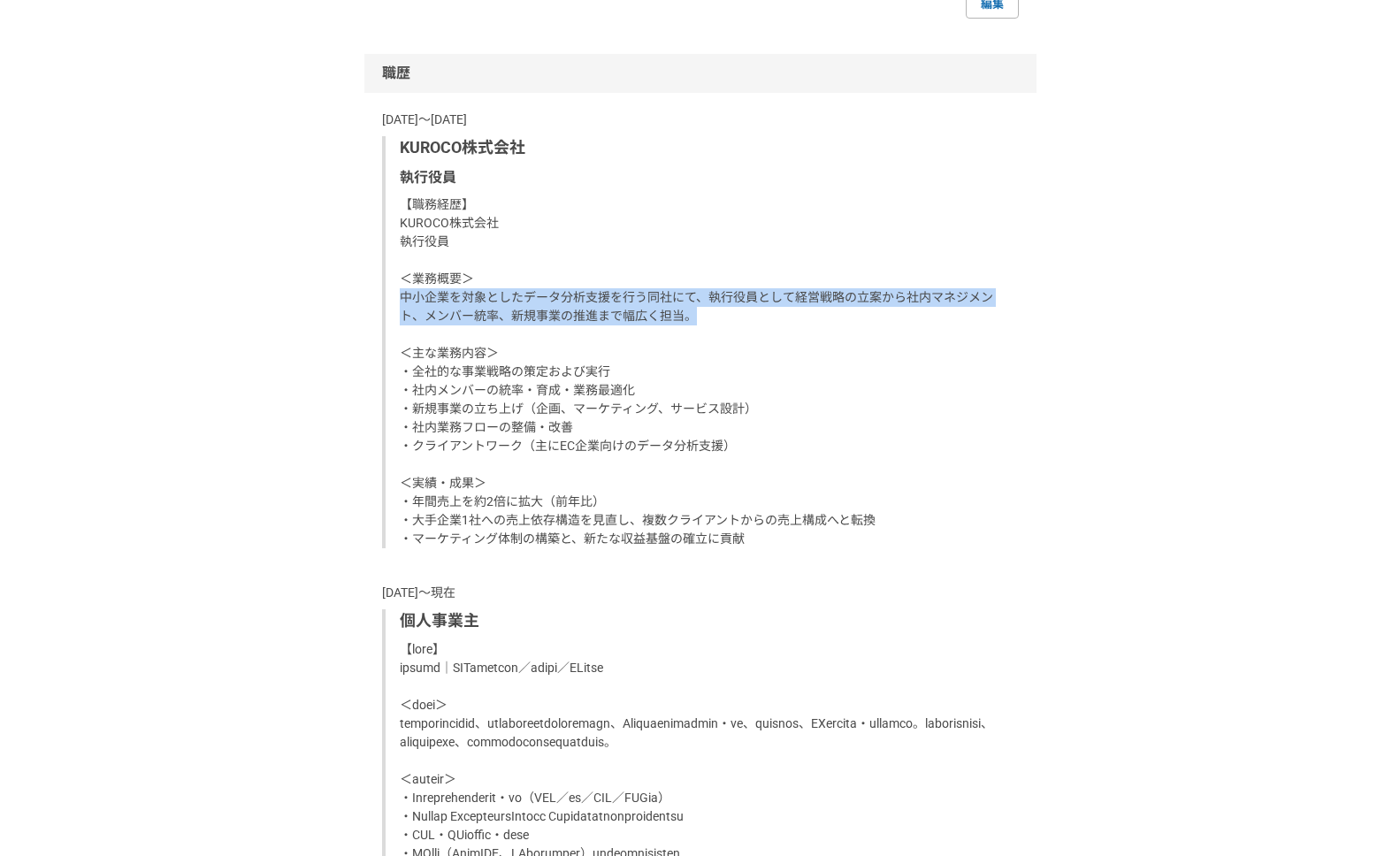
drag, startPoint x: 402, startPoint y: 293, endPoint x: 769, endPoint y: 314, distance: 367.6
click at [769, 314] on p "【職務経歴】 KUROCO株式会社 執行役員 ＜業務概要＞ 中小企業を対象としたデータ分析支援を行う同社にて、執行役員として経営戦略の立案から社内マネジメント…" at bounding box center [702, 371] width 604 height 352
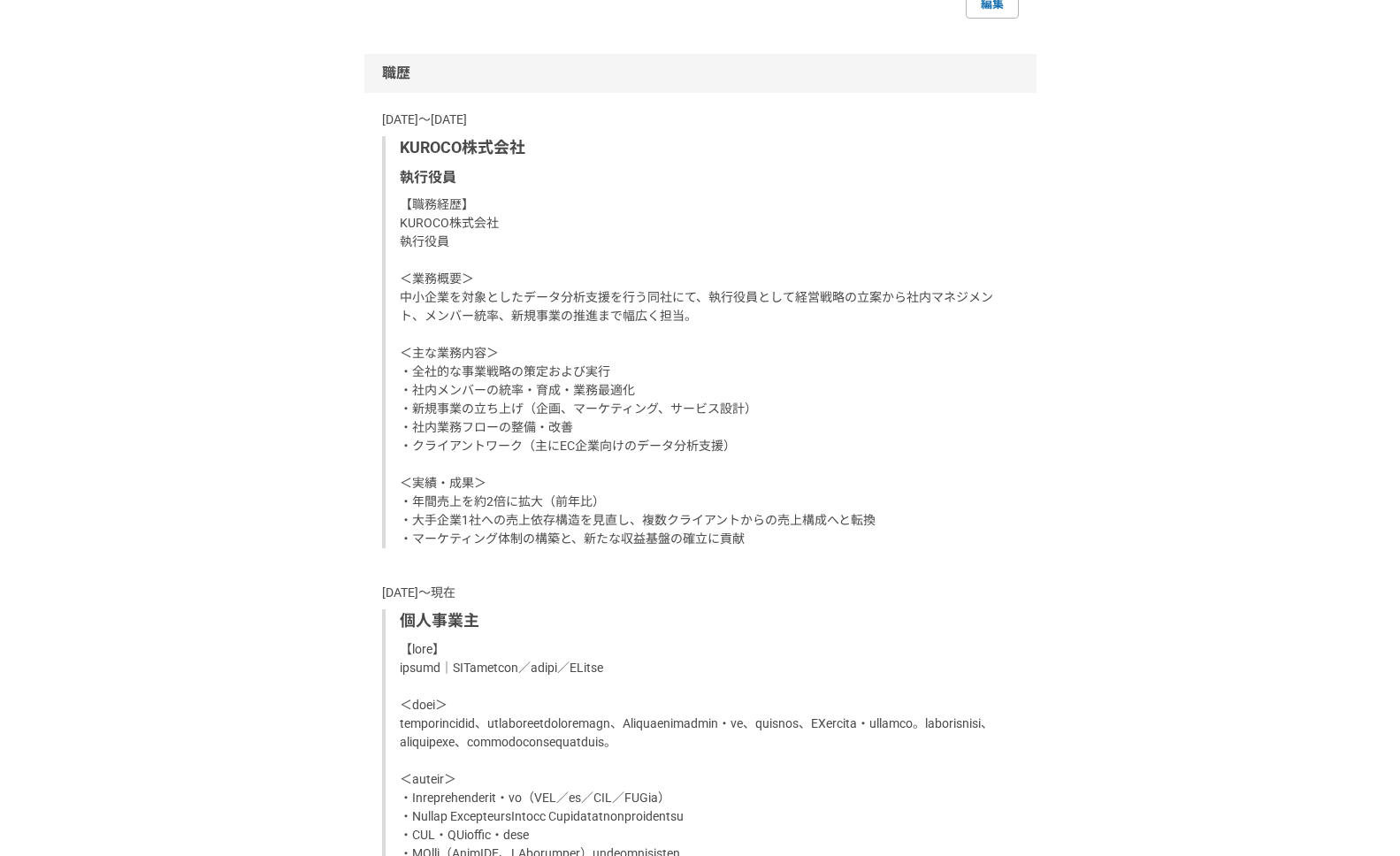
click at [471, 368] on p "【職務経歴】 KUROCO株式会社 執行役員 ＜業務概要＞ 中小企業を対象としたデータ分析支援を行う同社にて、執行役員として経営戦略の立案から社内マネジメント…" at bounding box center [702, 371] width 604 height 352
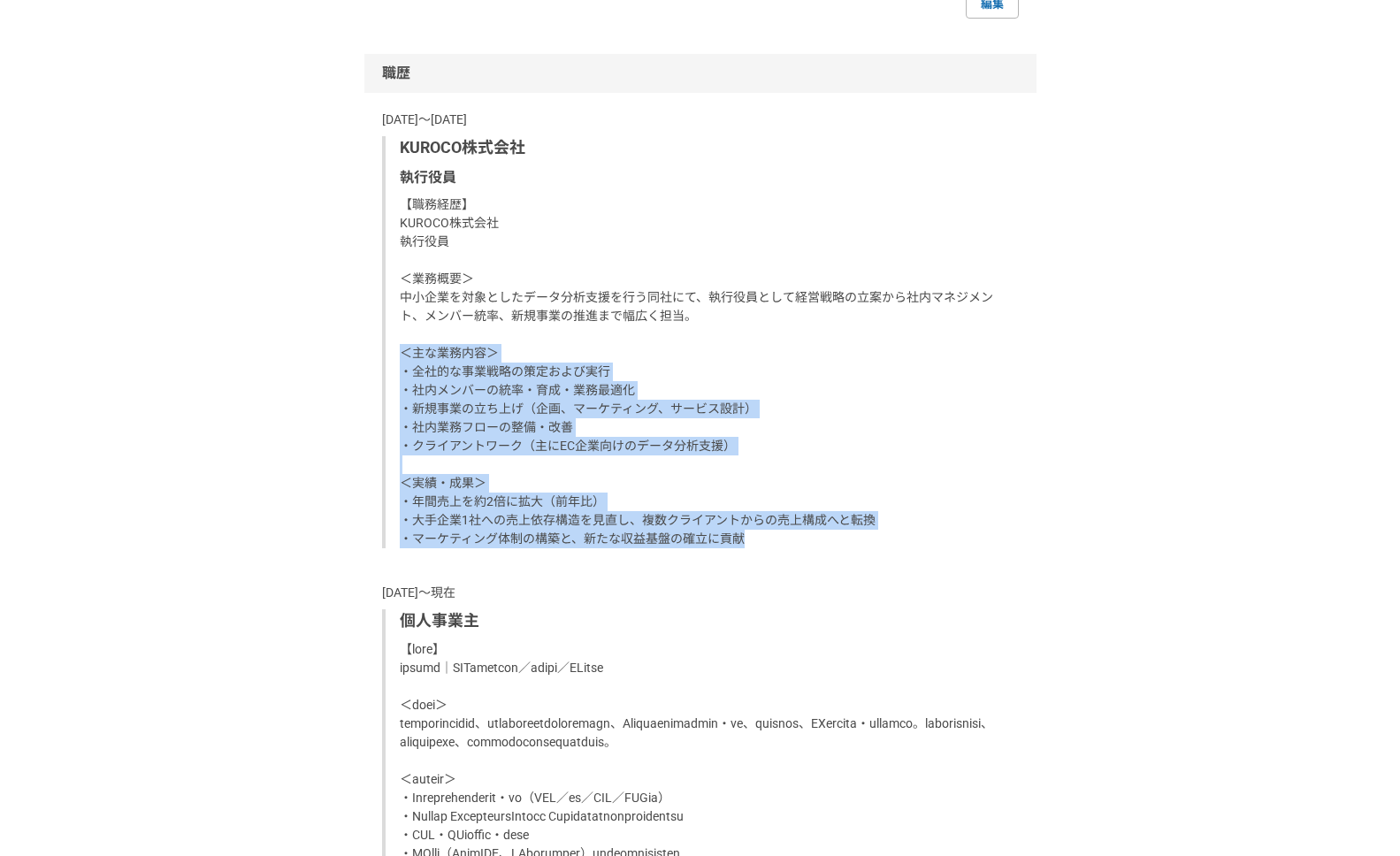
drag, startPoint x: 402, startPoint y: 354, endPoint x: 806, endPoint y: 545, distance: 446.9
click at [806, 545] on p "【職務経歴】 KUROCO株式会社 執行役員 ＜業務概要＞ 中小企業を対象としたデータ分析支援を行う同社にて、執行役員として経営戦略の立案から社内マネジメント…" at bounding box center [702, 371] width 604 height 352
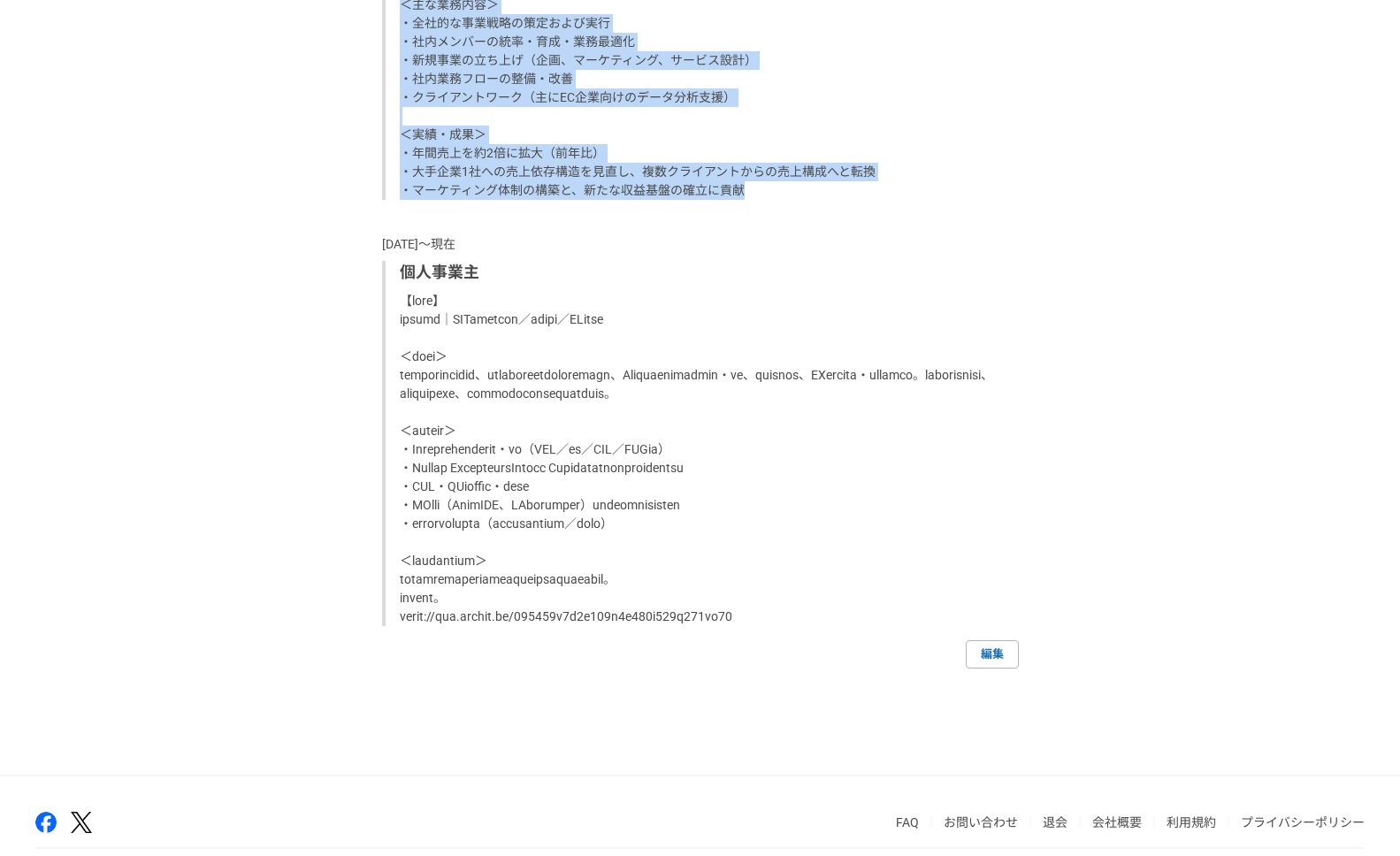
scroll to position [2481, 0]
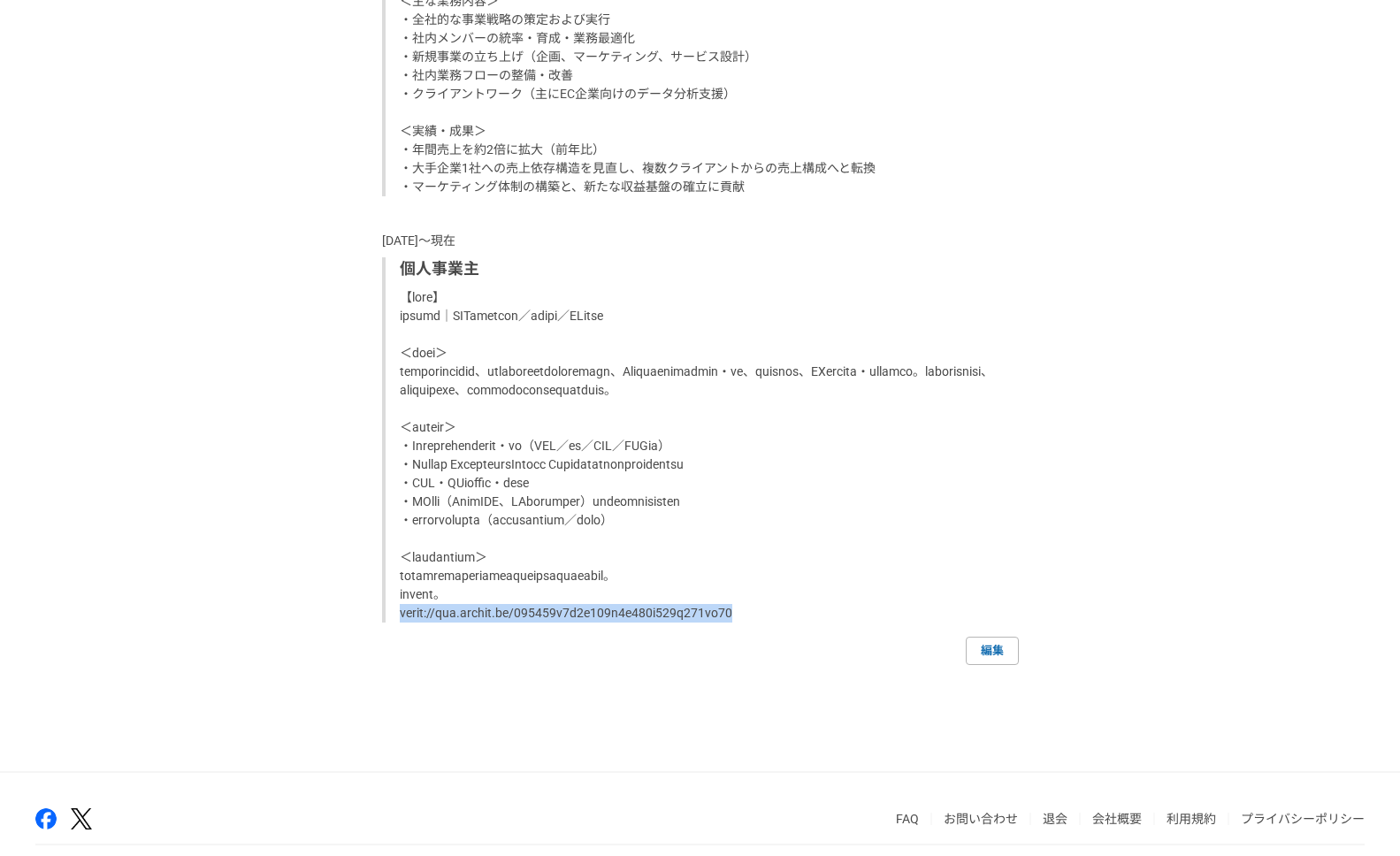
drag, startPoint x: 765, startPoint y: 653, endPoint x: 398, endPoint y: 656, distance: 367.0
click at [397, 622] on div "個人事業主" at bounding box center [700, 440] width 636 height 365
